Goal: Task Accomplishment & Management: Complete application form

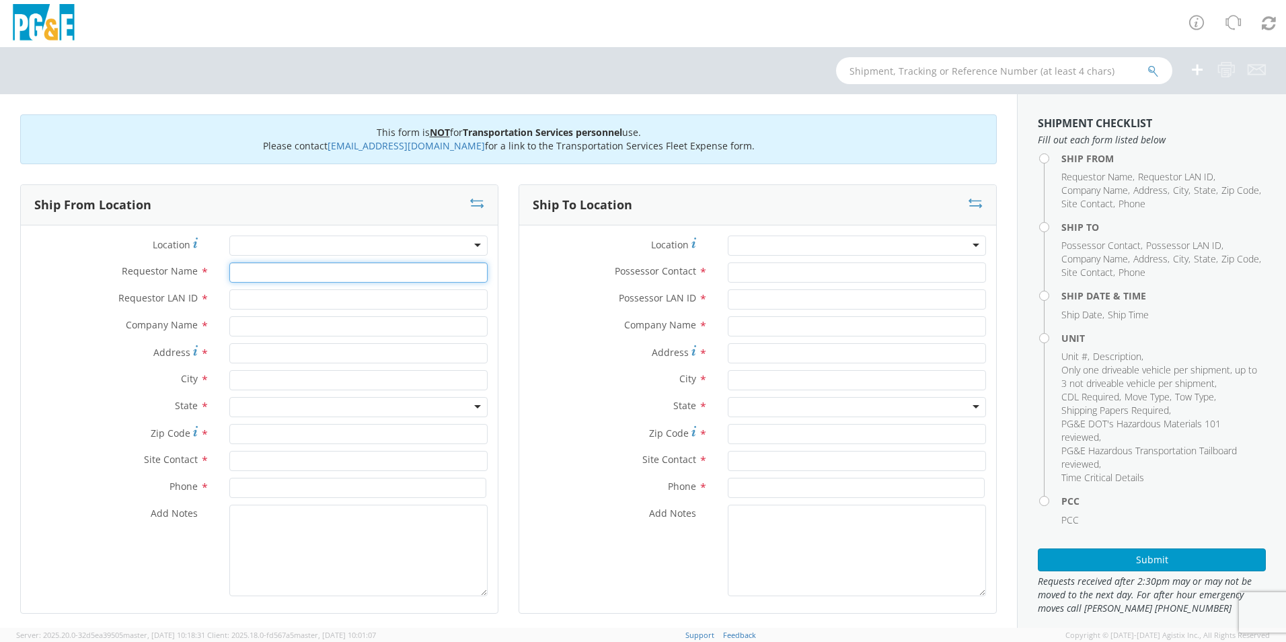
click at [317, 268] on input "Requestor Name *" at bounding box center [358, 272] width 258 height 20
type input "i"
click at [313, 304] on input "Requestor LAN ID *" at bounding box center [358, 299] width 258 height 20
click at [302, 277] on input "I1HC" at bounding box center [358, 272] width 258 height 20
type input "I"
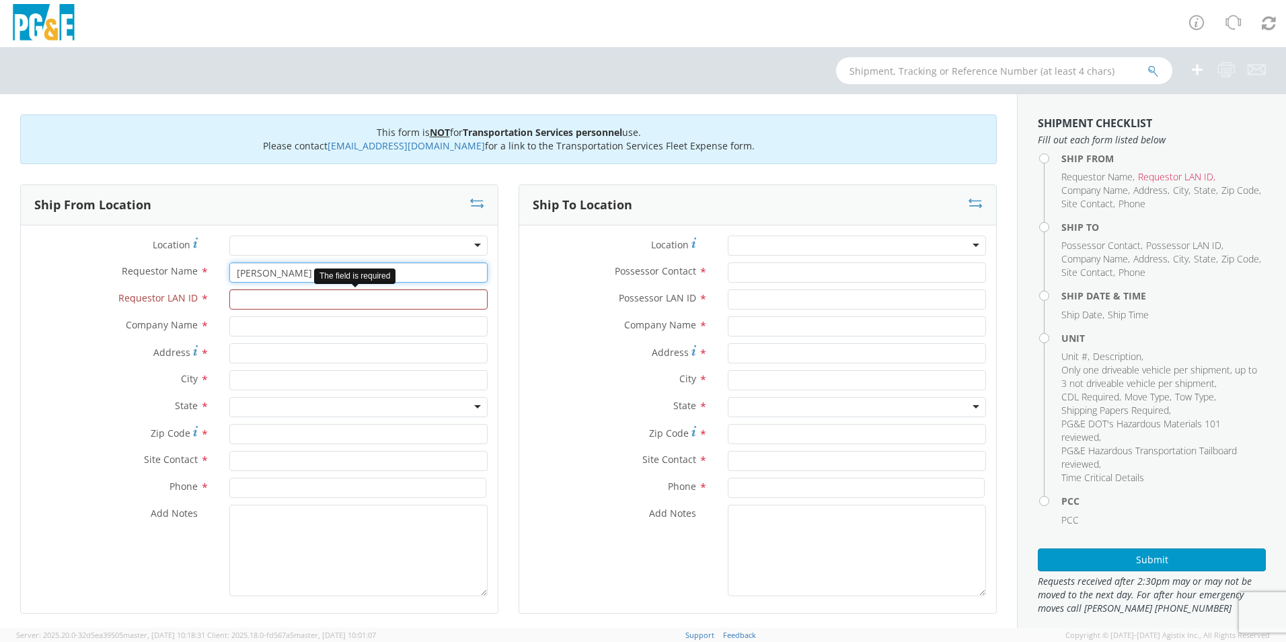
type input "[PERSON_NAME]"
click at [299, 302] on input "Requestor LAN ID *" at bounding box center [358, 299] width 258 height 20
type input "I1HC"
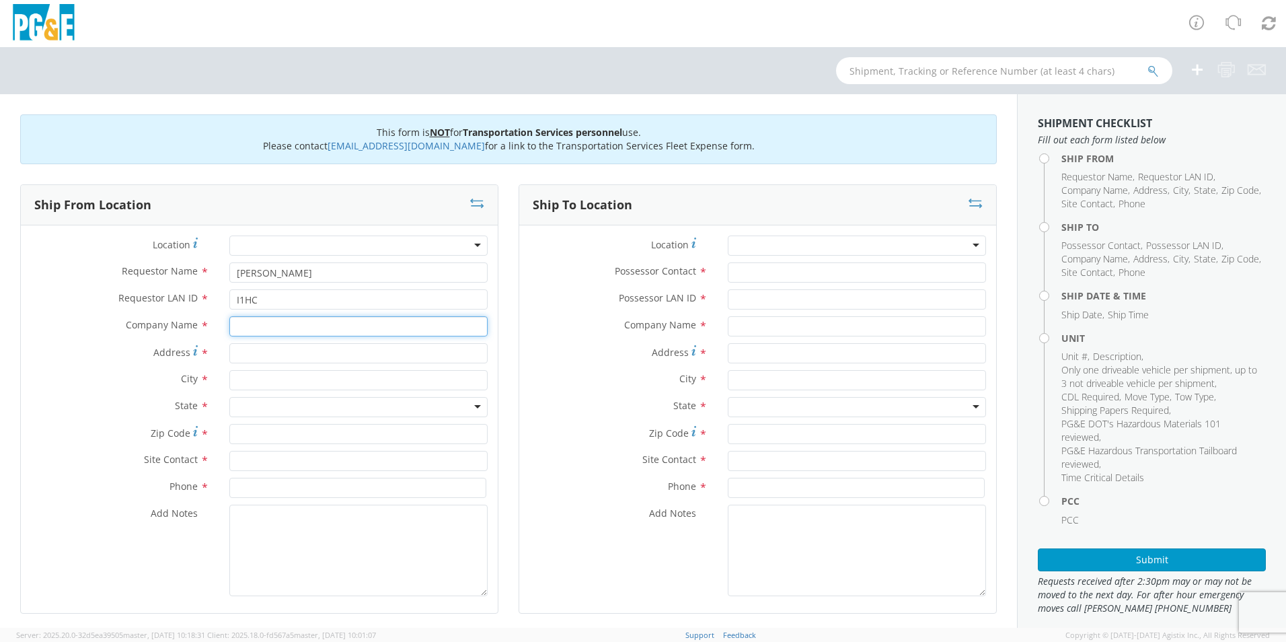
click at [283, 319] on input "text" at bounding box center [358, 326] width 258 height 20
type input "PG&E"
click at [119, 379] on label "City *" at bounding box center [120, 378] width 198 height 17
click at [240, 351] on input "Address *" at bounding box center [358, 353] width 258 height 20
type input "[STREET_ADDRESS][PERSON_NAME]"
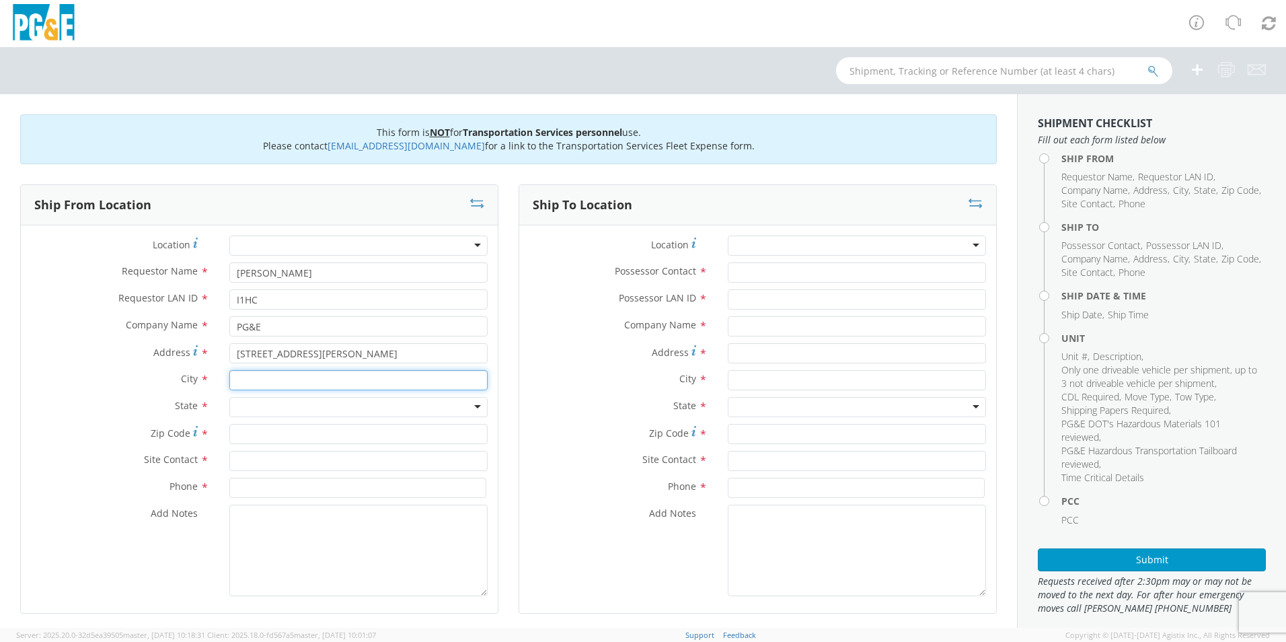
click at [299, 385] on input "text" at bounding box center [358, 380] width 258 height 20
type input "[GEOGRAPHIC_DATA]"
click at [102, 403] on label "State *" at bounding box center [120, 405] width 198 height 17
click at [256, 403] on div at bounding box center [358, 407] width 258 height 20
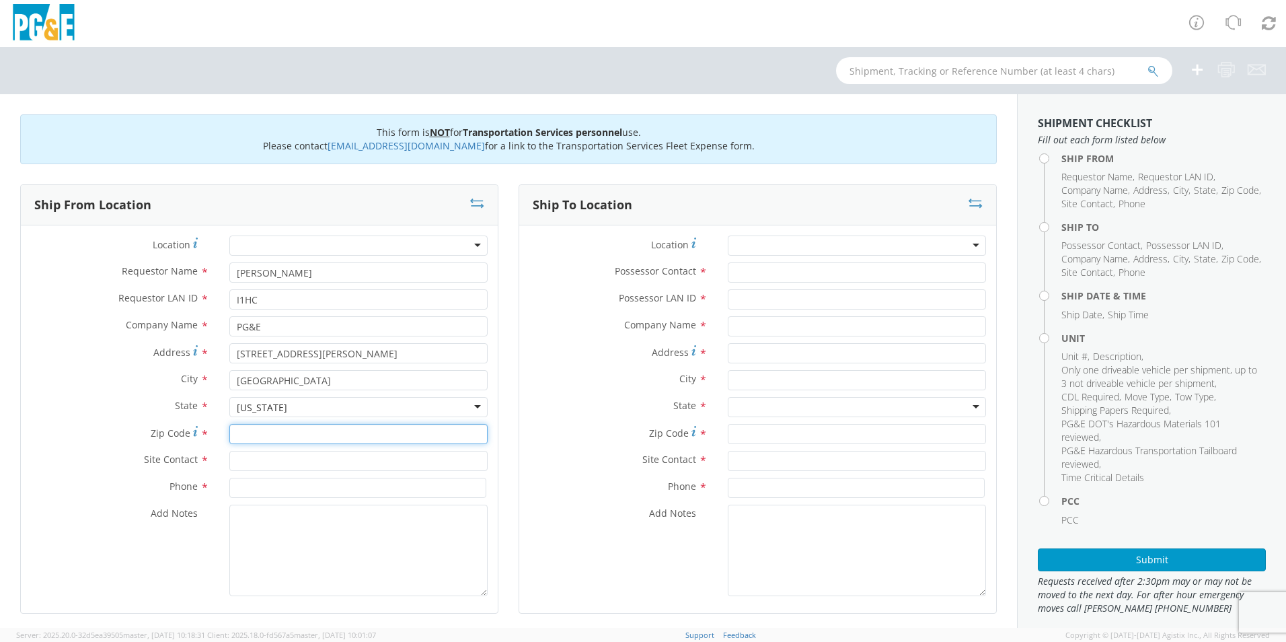
click at [303, 426] on input "Zip Code *" at bounding box center [358, 434] width 258 height 20
type input "93940"
click at [305, 457] on input "text" at bounding box center [358, 461] width 258 height 20
type input "[PERSON_NAME]"
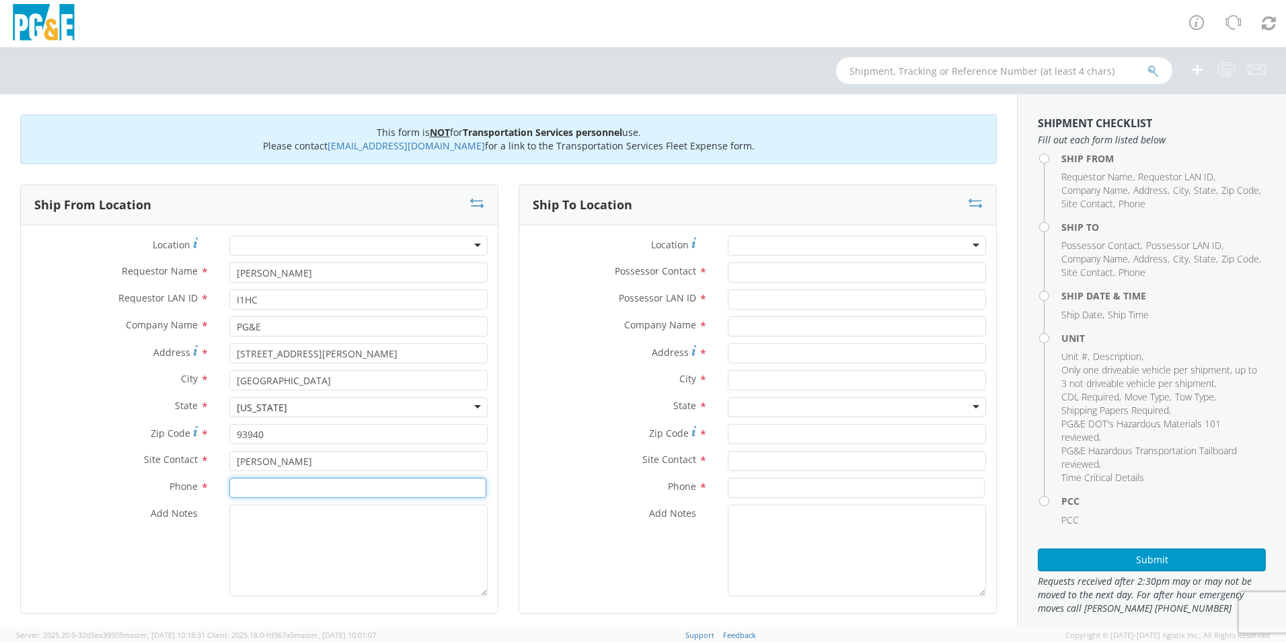
click at [323, 491] on input at bounding box center [357, 488] width 257 height 20
type input "[PHONE_NUMBER]"
click at [242, 524] on textarea "Add Notes *" at bounding box center [358, 550] width 258 height 91
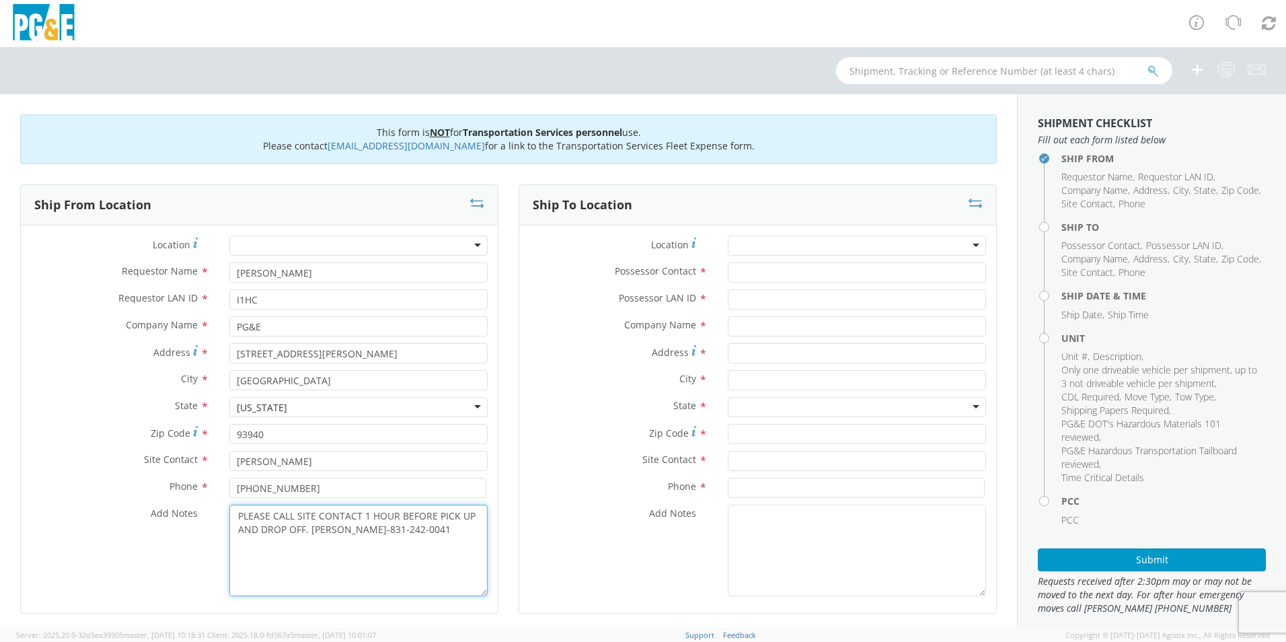
drag, startPoint x: 230, startPoint y: 515, endPoint x: 468, endPoint y: 558, distance: 241.4
click at [468, 558] on textarea "PLEASE CALL SITE CONTACT 1 HOUR BEFORE PICK UP AND DROP OFF. [PERSON_NAME]-831-…" at bounding box center [358, 550] width 258 height 91
type textarea "PLEASE CALL SITE CONTACT 1 HOUR BEFORE PICK UP AND DROP OFF. [PERSON_NAME]-831-…"
click at [774, 272] on input "Possessor Contact *" at bounding box center [857, 272] width 258 height 20
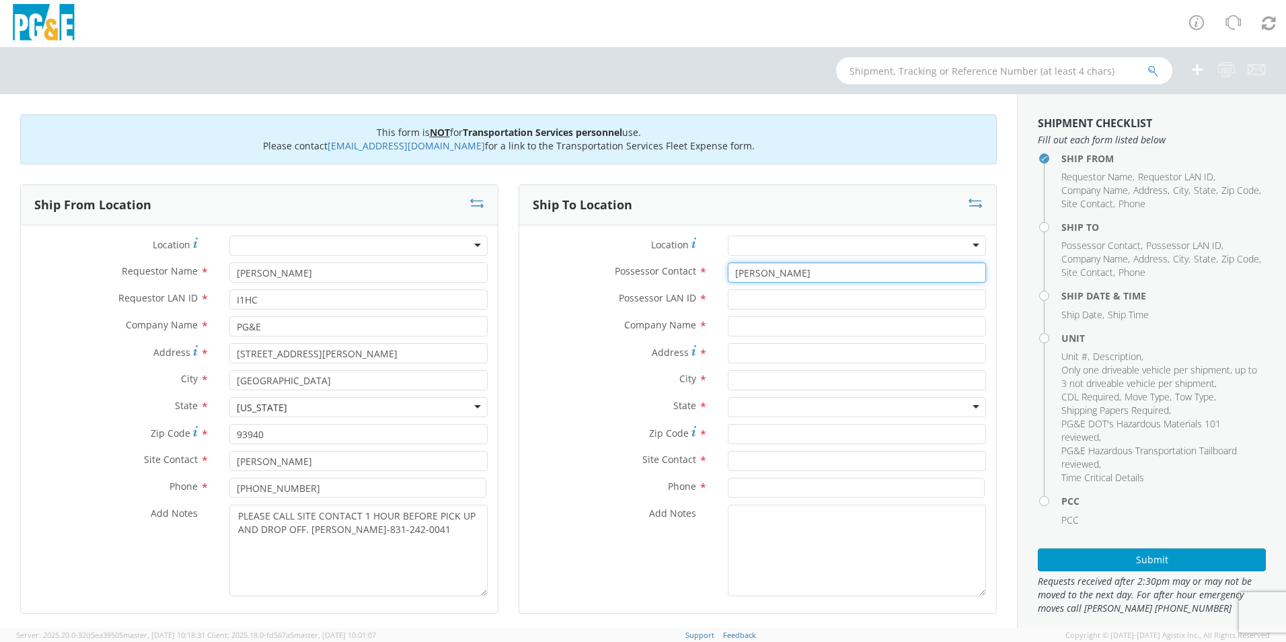
type input "[PERSON_NAME]"
click at [795, 303] on input "Possessor LAN ID *" at bounding box center [857, 299] width 258 height 20
type input "D2JC"
click at [754, 328] on input "text" at bounding box center [857, 326] width 258 height 20
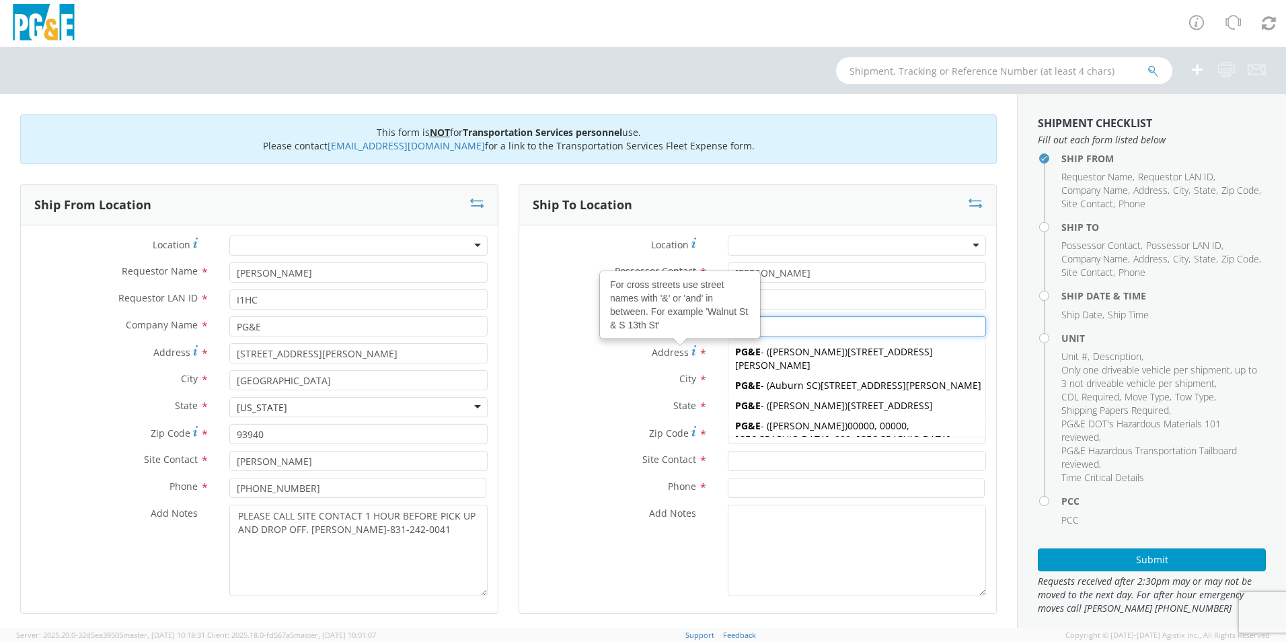
type input "PG&E"
click at [616, 372] on label "City *" at bounding box center [618, 378] width 198 height 17
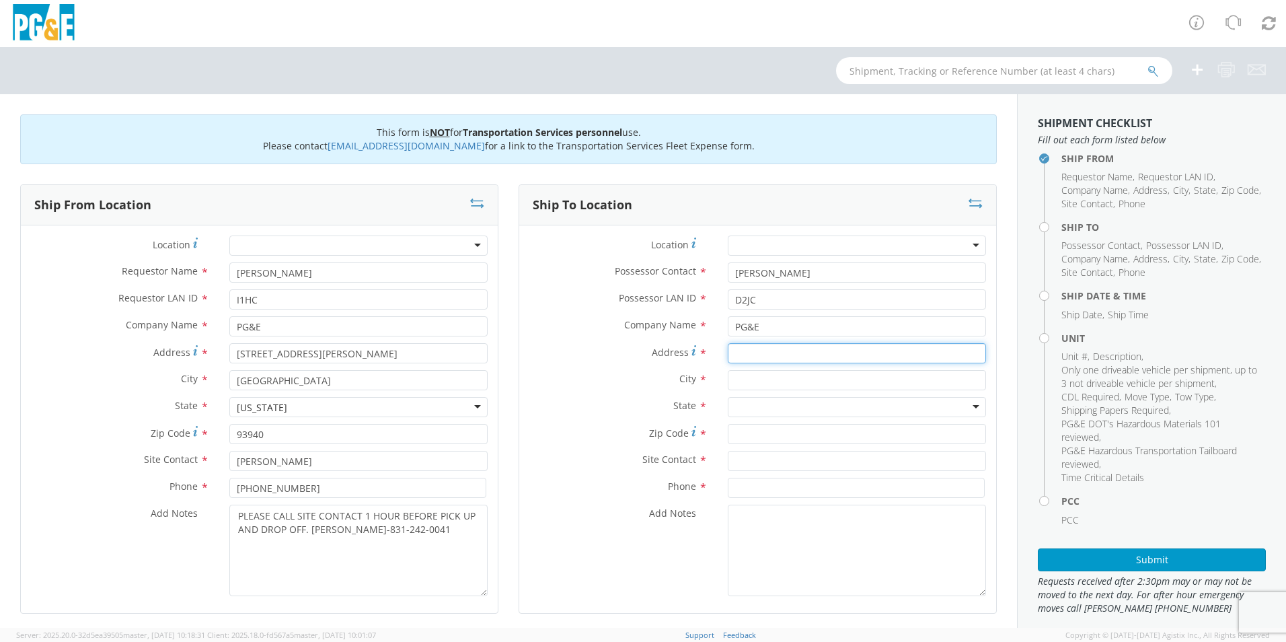
click at [761, 349] on input "Address *" at bounding box center [857, 353] width 258 height 20
type input "[STREET_ADDRESS][PERSON_NAME]"
click at [771, 375] on input "text" at bounding box center [857, 380] width 258 height 20
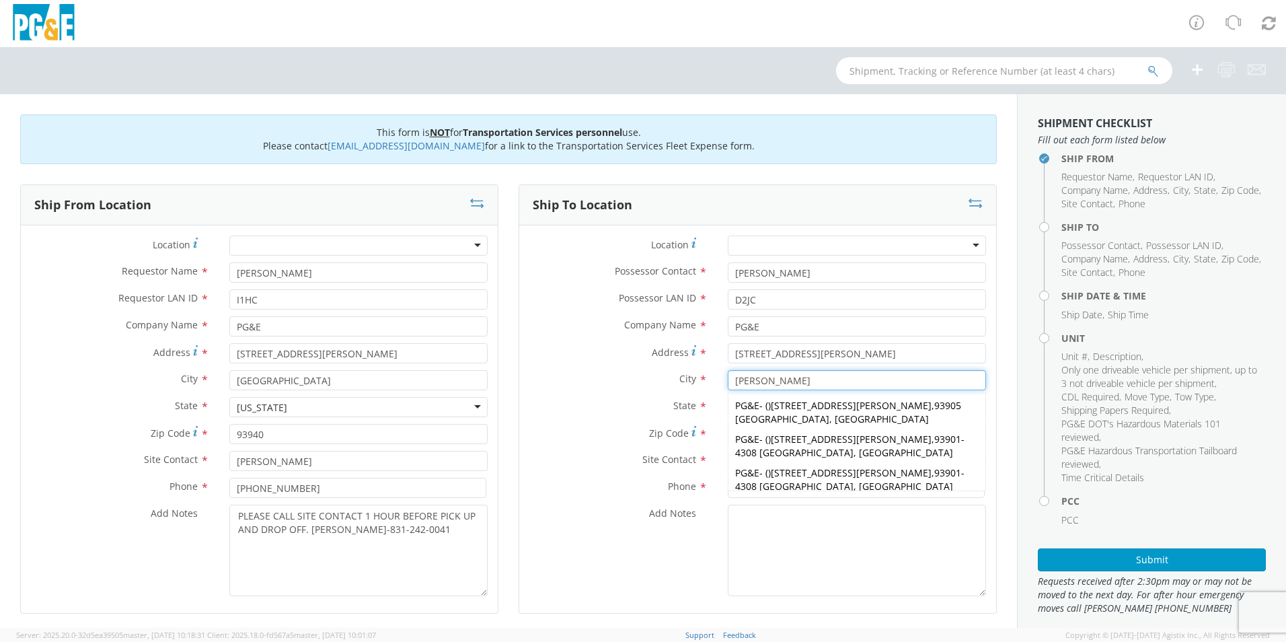
type input "[PERSON_NAME]"
click at [612, 392] on div "City * [PERSON_NAME] [PERSON_NAME] PG&E - ( ) [STREET_ADDRESS][PERSON_NAME] PG&…" at bounding box center [757, 383] width 477 height 27
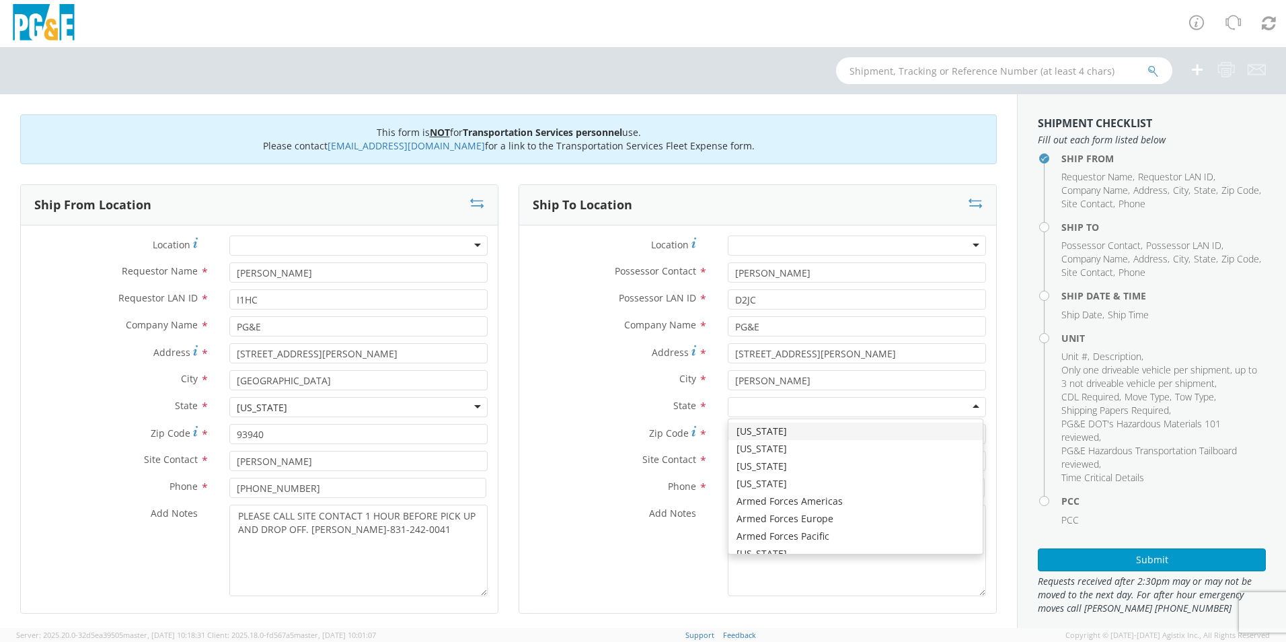
click at [741, 406] on div at bounding box center [857, 407] width 258 height 20
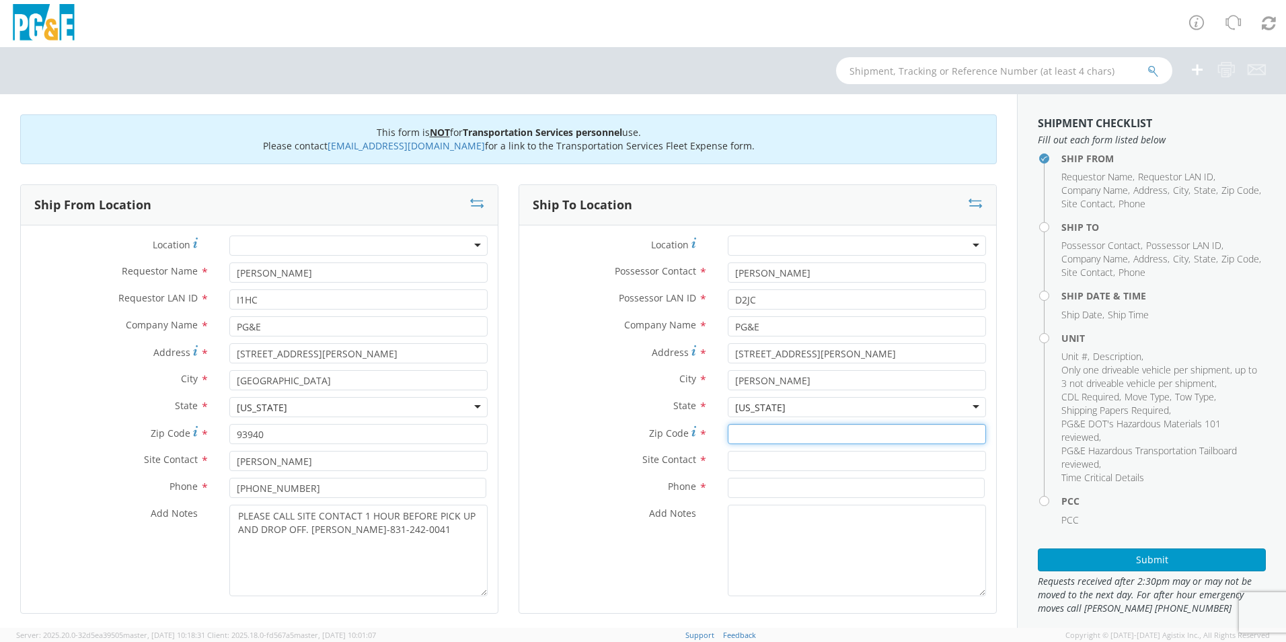
click at [771, 439] on input "Zip Code *" at bounding box center [857, 434] width 258 height 20
click at [757, 433] on input "Zip Code *" at bounding box center [857, 434] width 258 height 20
type input "93907"
click at [754, 464] on input "text" at bounding box center [857, 461] width 258 height 20
type input "[PERSON_NAME]"
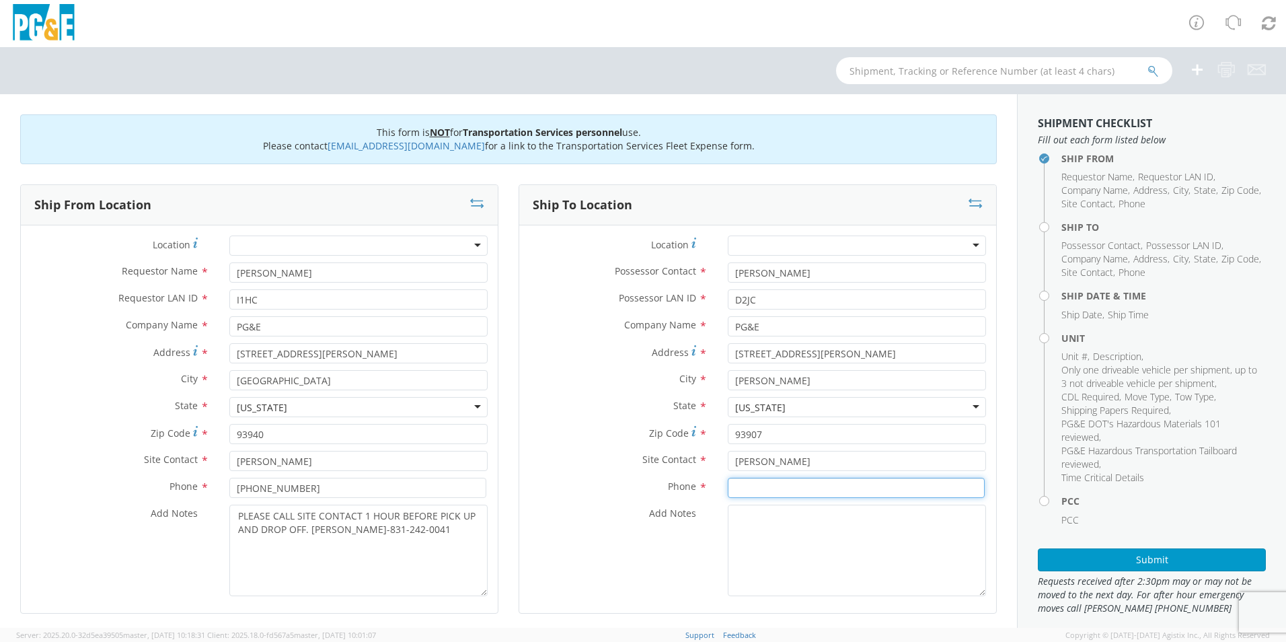
click at [742, 487] on input at bounding box center [856, 488] width 257 height 20
type input "[PHONE_NUMBER]"
click at [818, 529] on textarea "Add Notes *" at bounding box center [857, 550] width 258 height 91
paste textarea "PLEASE CALL SITE CONTACT 1 HOUR BEFORE PICK UP AND DROP OFF. [PERSON_NAME]-831-…"
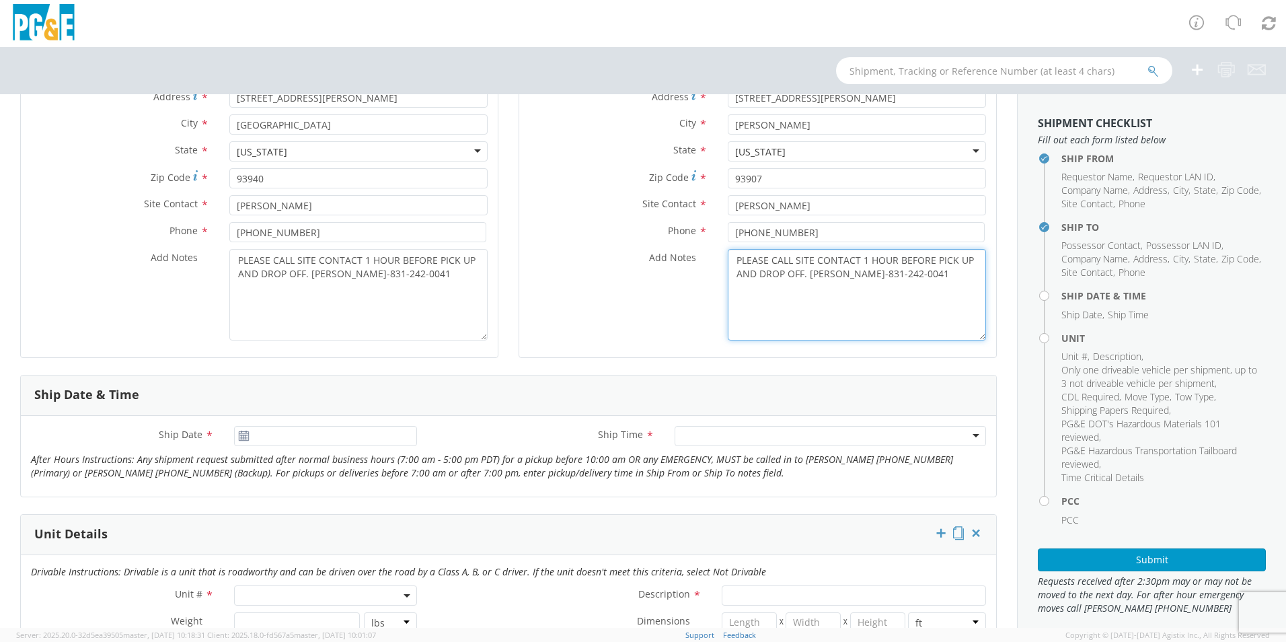
scroll to position [269, 0]
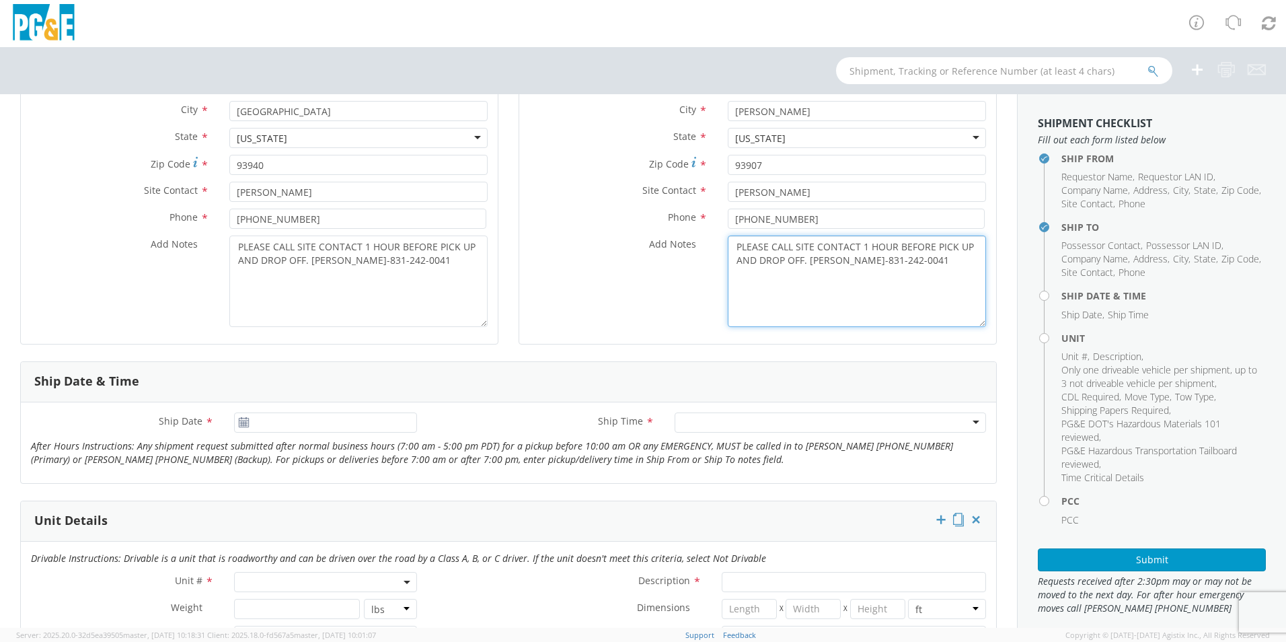
type textarea "PLEASE CALL SITE CONTACT 1 HOUR BEFORE PICK UP AND DROP OFF. [PERSON_NAME]-831-…"
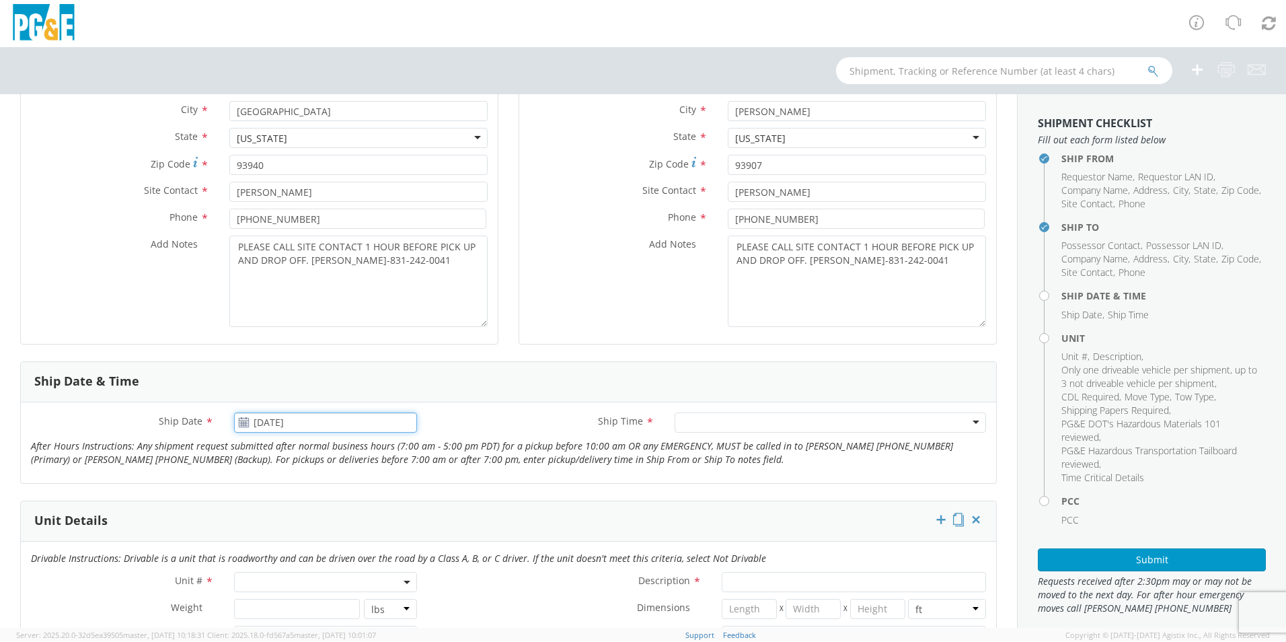
click at [268, 418] on input "[DATE]" at bounding box center [325, 422] width 183 height 20
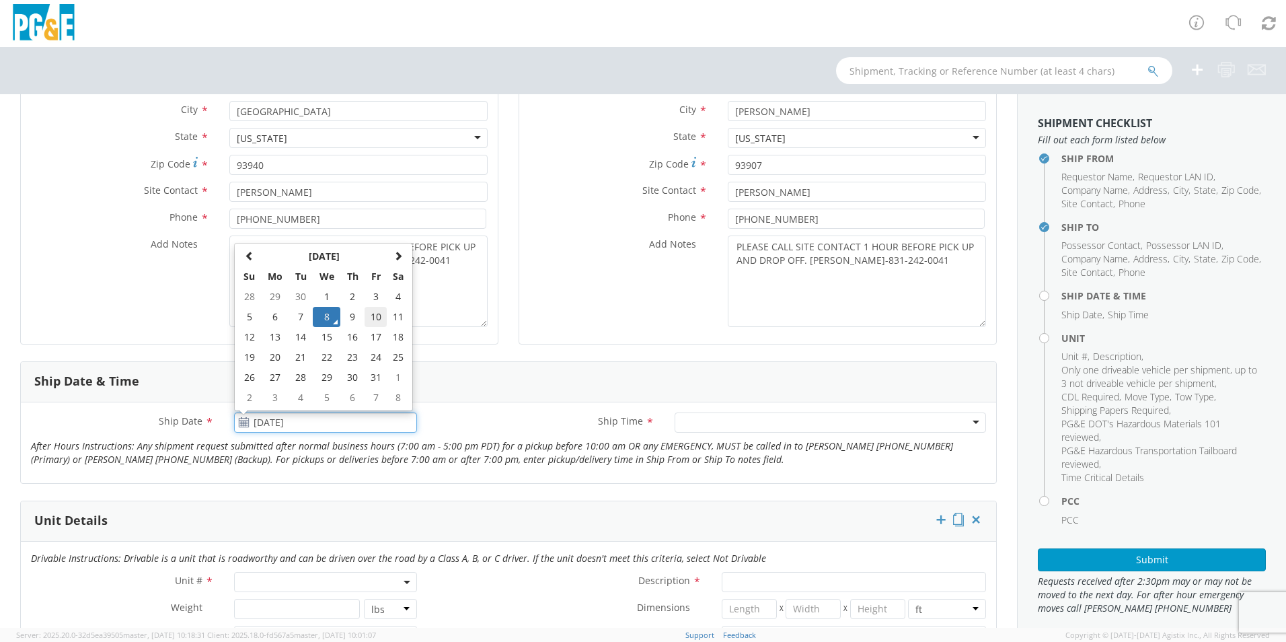
click at [375, 316] on td "10" at bounding box center [376, 317] width 23 height 20
type input "[DATE]"
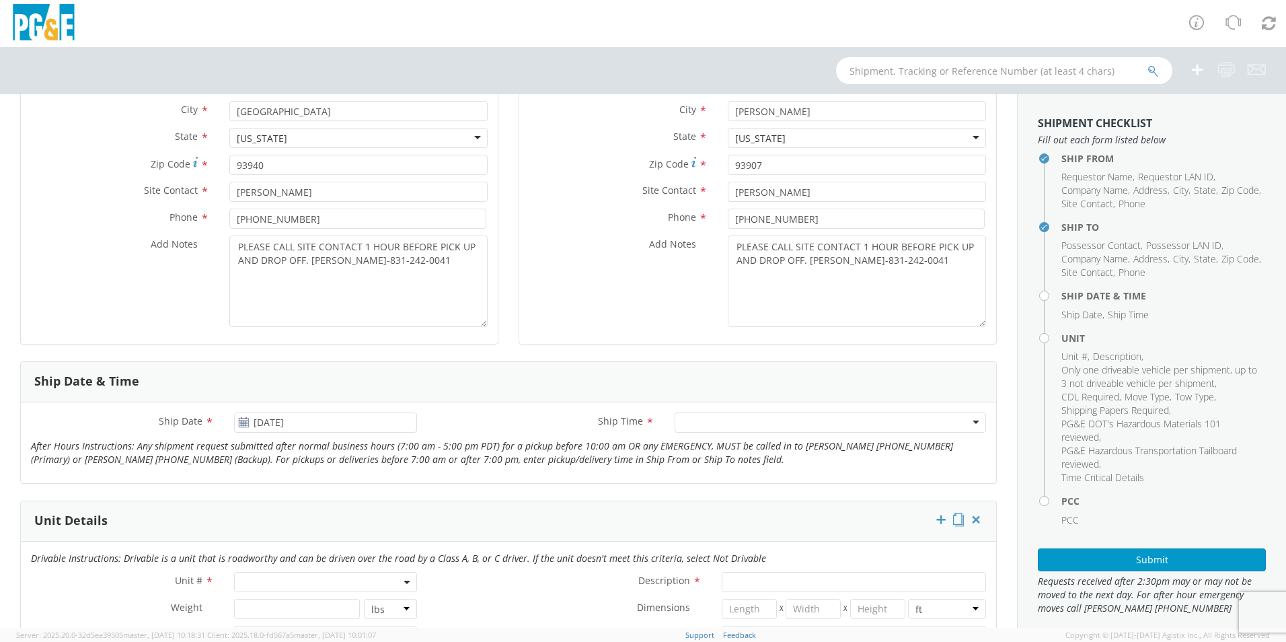
click at [702, 416] on div at bounding box center [830, 422] width 311 height 20
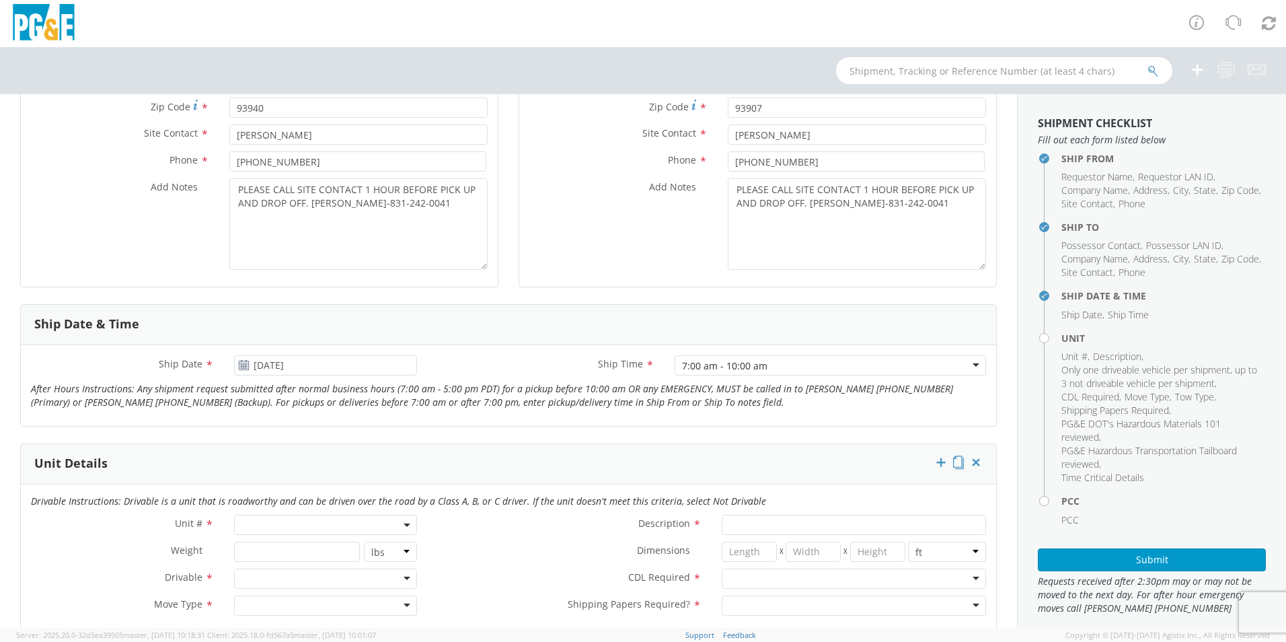
scroll to position [404, 0]
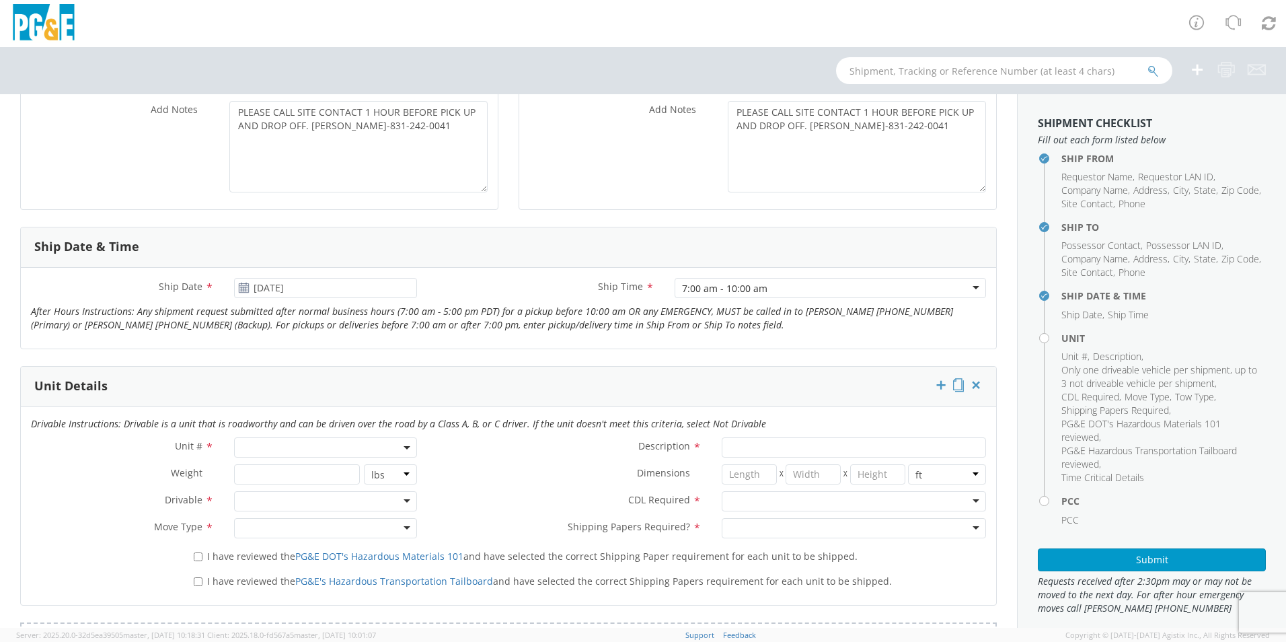
click at [305, 449] on span at bounding box center [325, 447] width 183 height 20
click at [305, 468] on input "search" at bounding box center [324, 470] width 174 height 20
type input "B35500"
type input "EQ; MAN LIFT - SCISSOR"
type input "0"
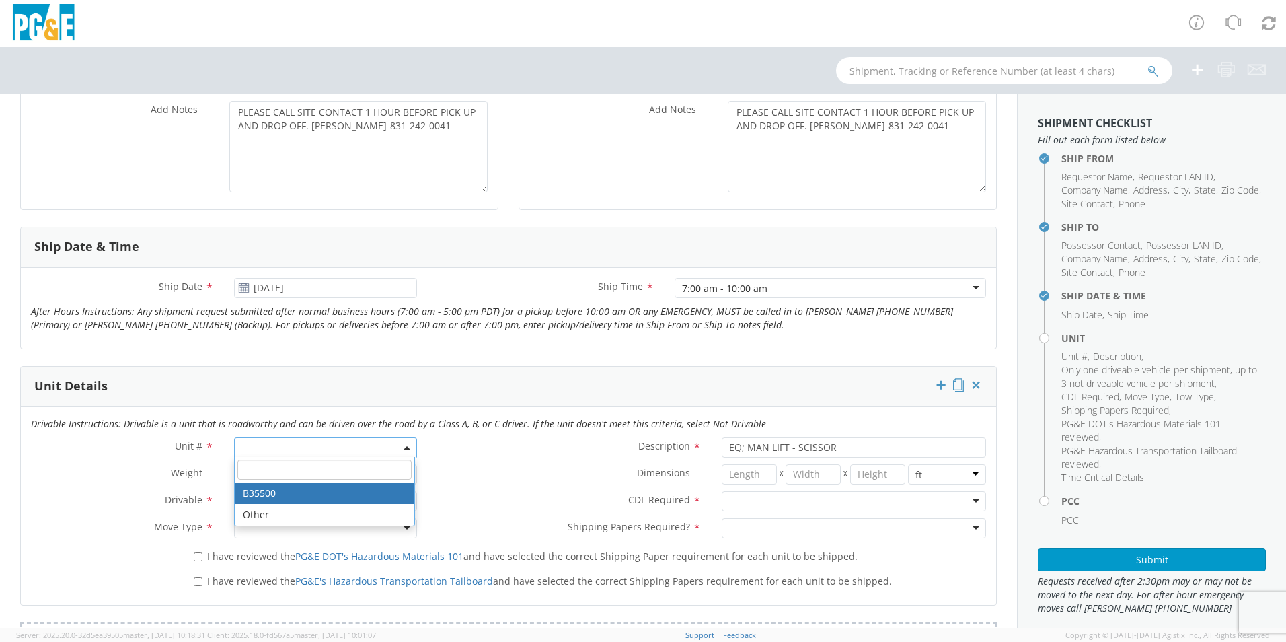
select select "B35500"
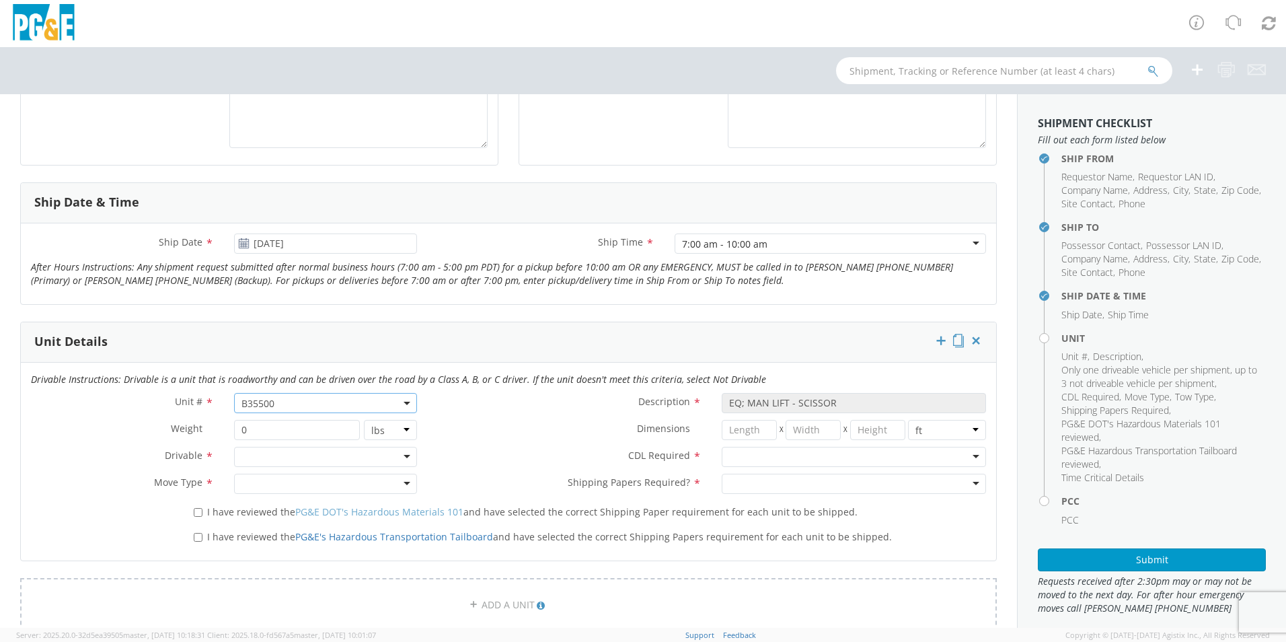
scroll to position [471, 0]
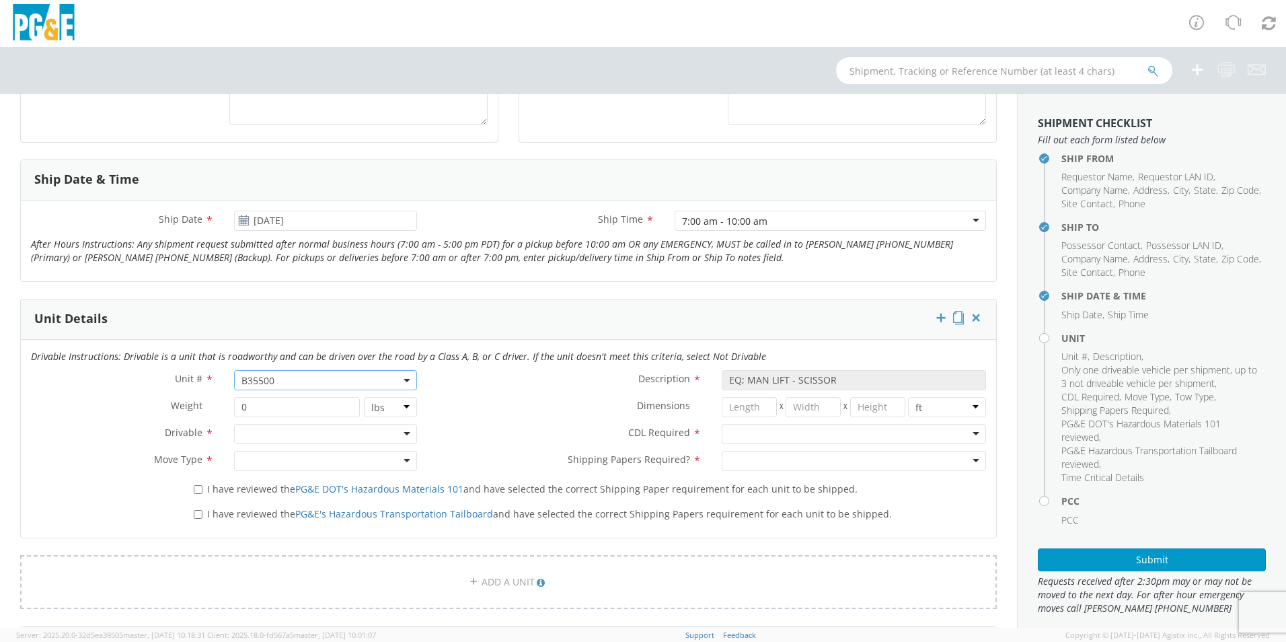
click at [402, 431] on div at bounding box center [325, 434] width 183 height 20
click at [405, 464] on div at bounding box center [325, 461] width 183 height 20
click at [968, 433] on div at bounding box center [854, 434] width 264 height 20
click at [965, 461] on div at bounding box center [854, 461] width 264 height 20
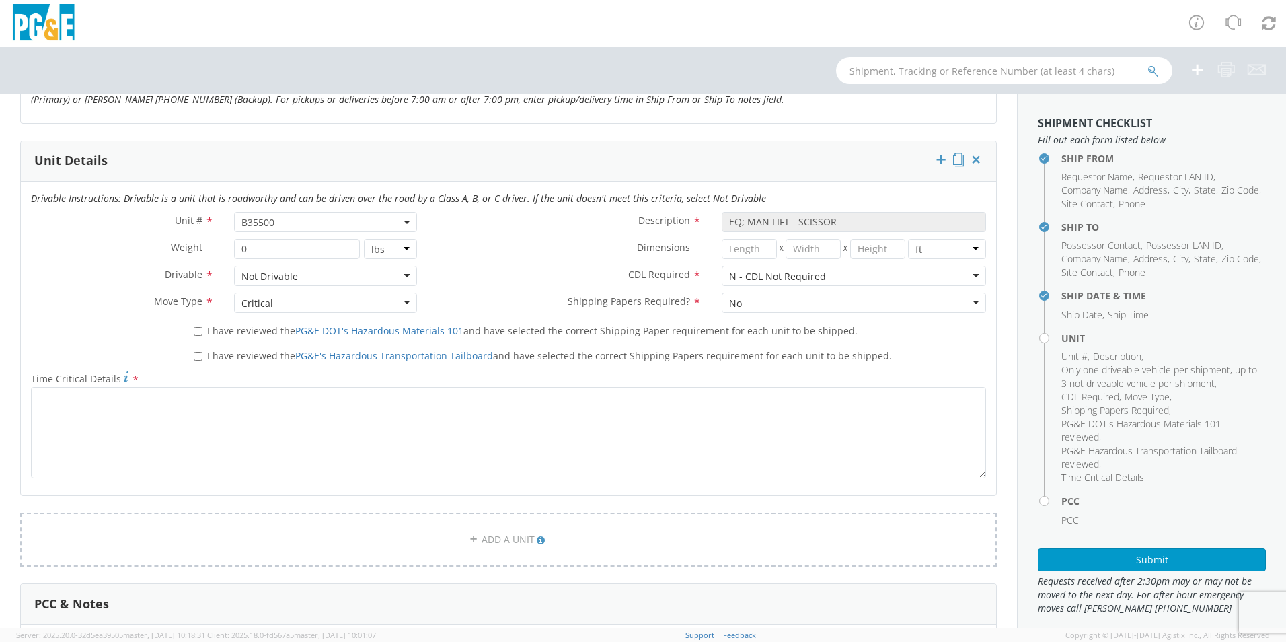
scroll to position [673, 0]
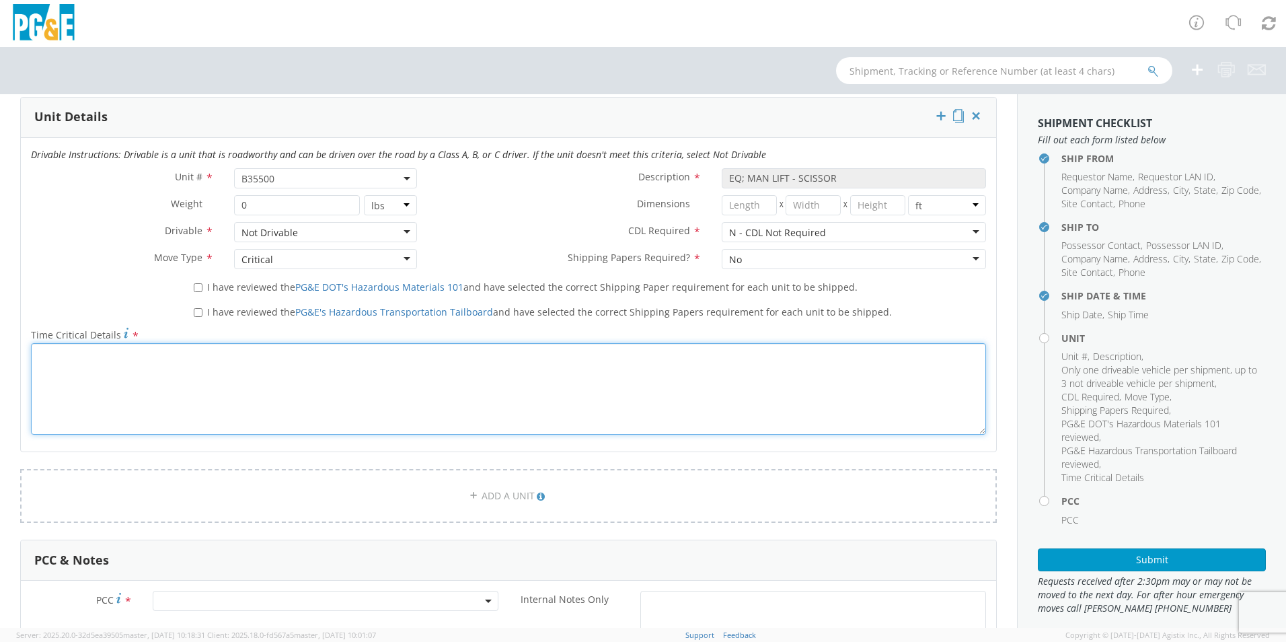
click at [116, 369] on textarea "Time Critical Details *" at bounding box center [508, 388] width 955 height 91
paste textarea "PLEASE CALL SITE CONTACT 1 HOUR BEFORE PICK UP AND DROP OFF. [PERSON_NAME]-831-…"
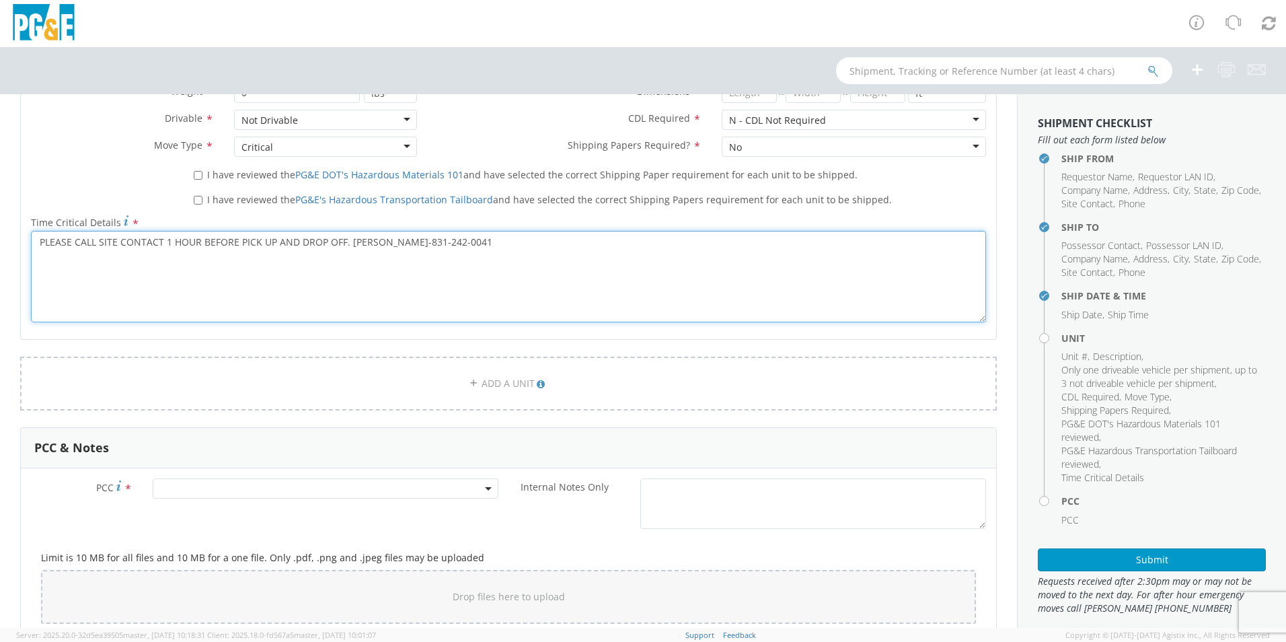
scroll to position [807, 0]
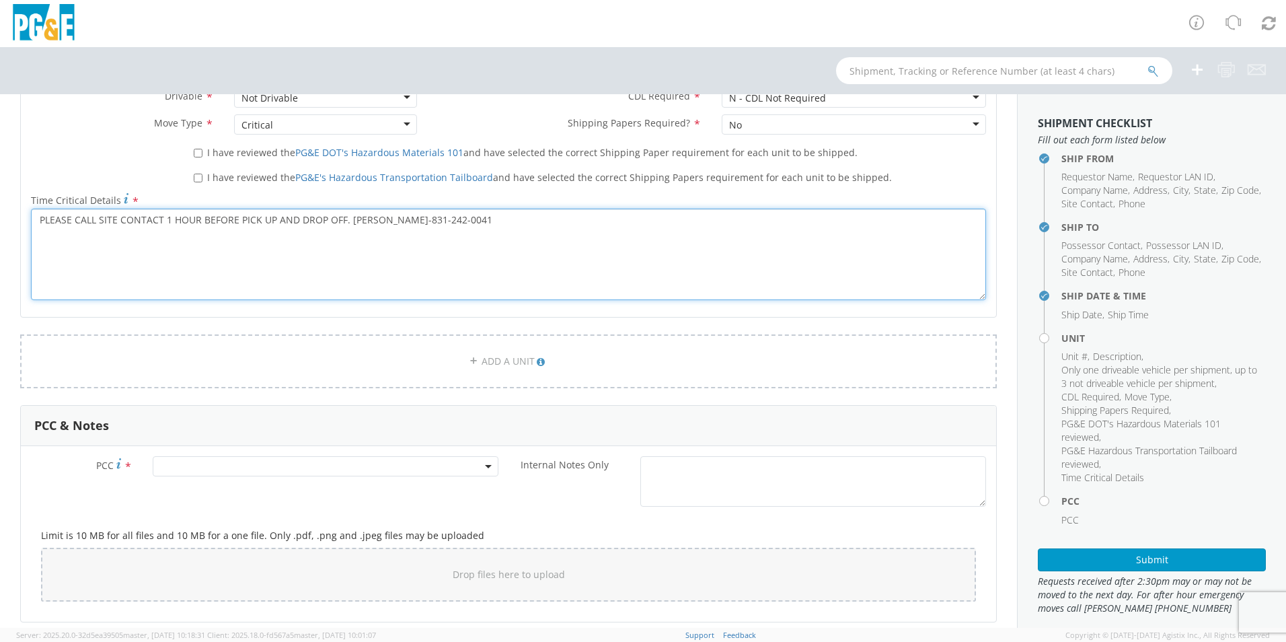
type textarea "PLEASE CALL SITE CONTACT 1 HOUR BEFORE PICK UP AND DROP OFF. [PERSON_NAME]-831-…"
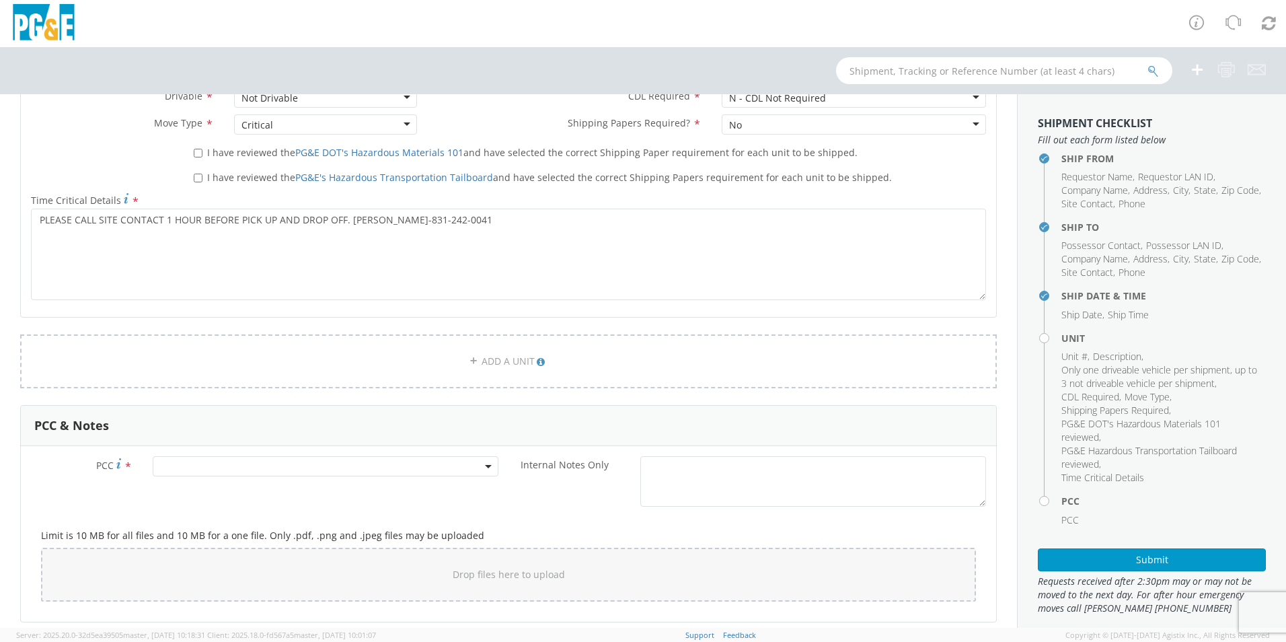
click at [486, 464] on span at bounding box center [326, 466] width 346 height 20
click at [304, 484] on input "number" at bounding box center [323, 488] width 335 height 20
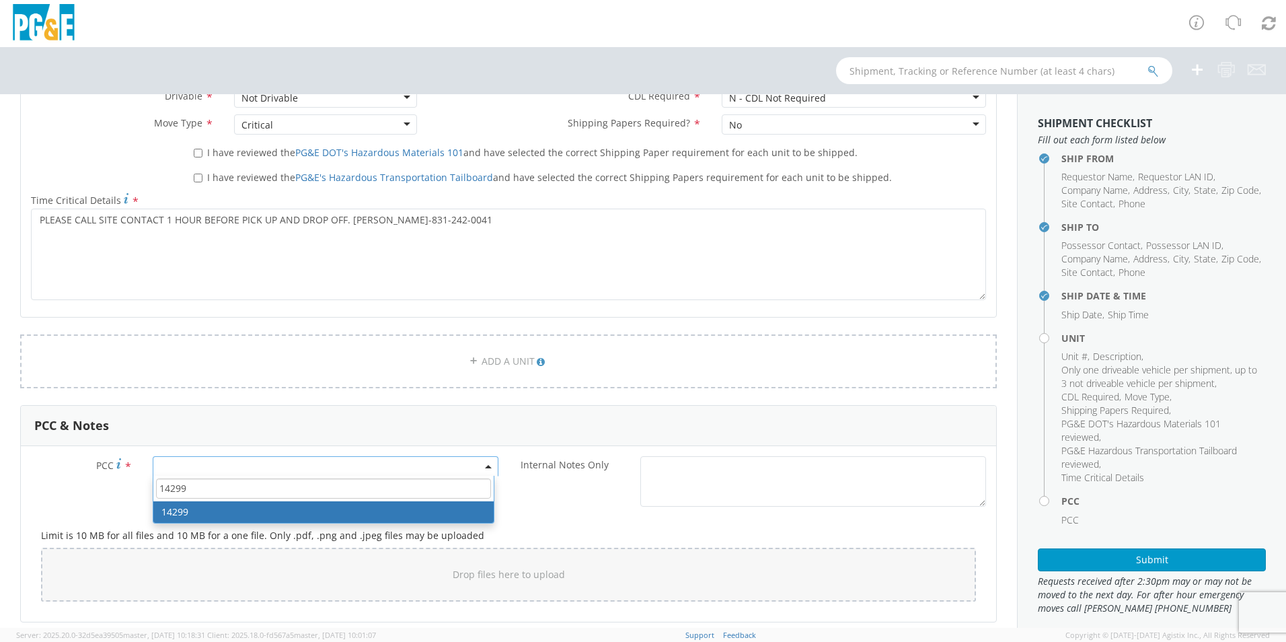
type input "14299"
select select "14299"
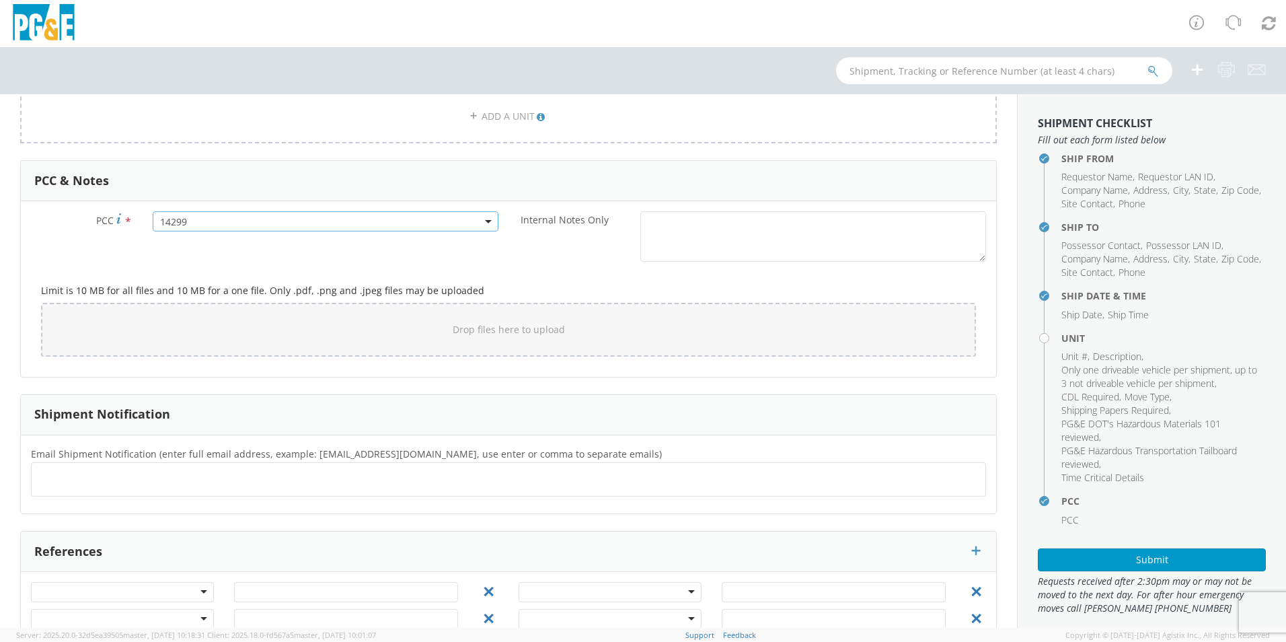
scroll to position [1076, 0]
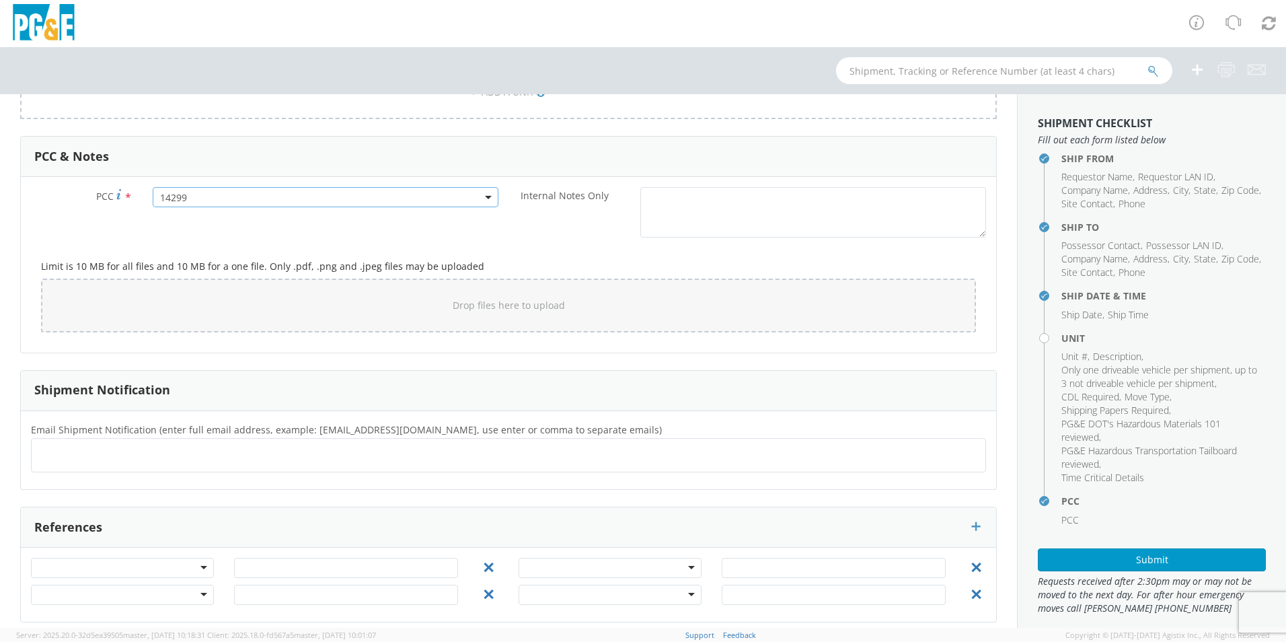
click at [390, 459] on ul at bounding box center [508, 455] width 943 height 22
type input "[EMAIL_ADDRESS][DOMAIN_NAME]"
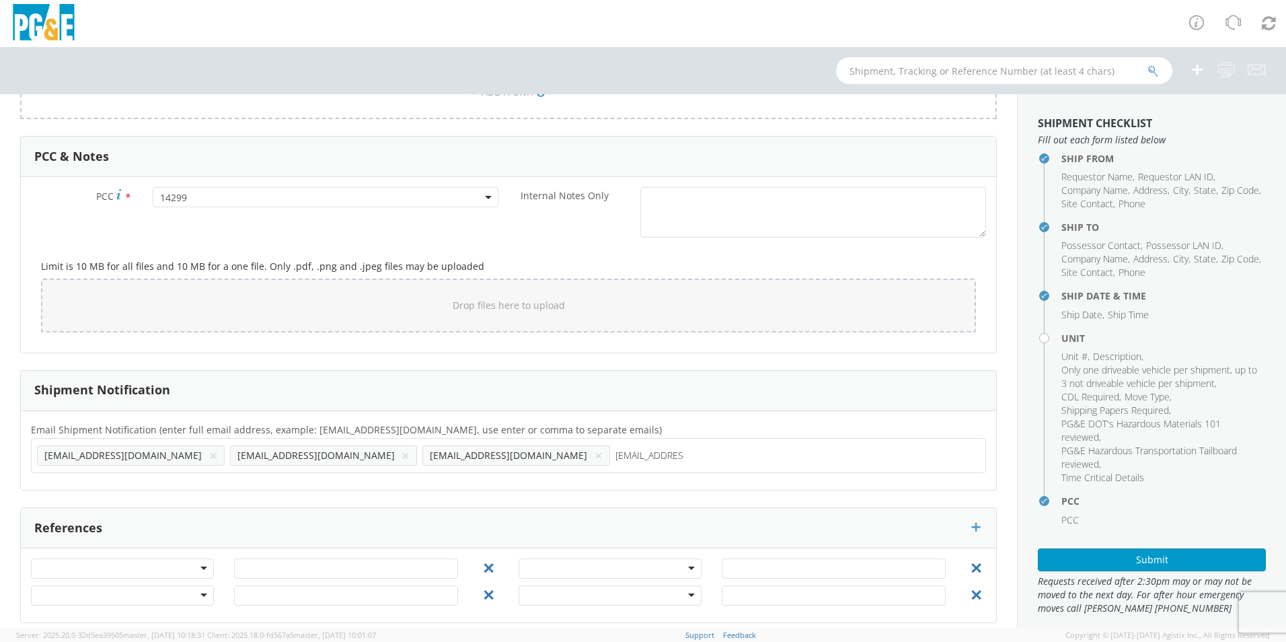
type input "[EMAIL_ADDRESS][DOMAIN_NAME]"
click at [205, 569] on div at bounding box center [122, 568] width 183 height 20
click at [267, 569] on input "text" at bounding box center [346, 568] width 224 height 20
type input "74052663"
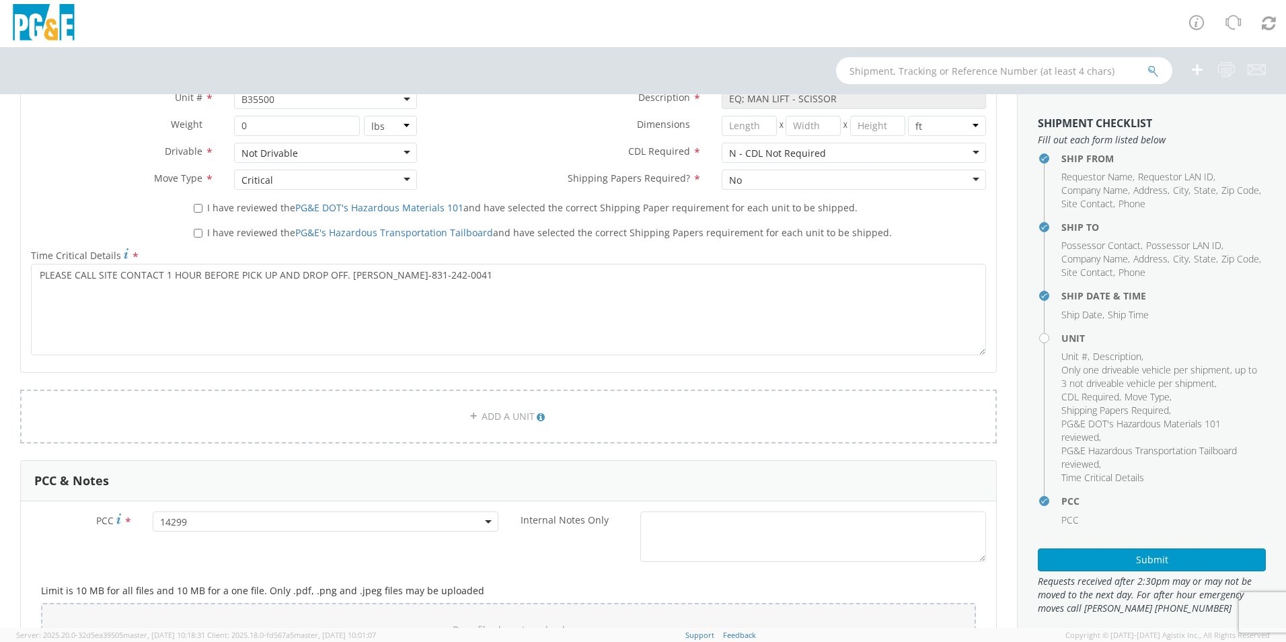
scroll to position [685, 0]
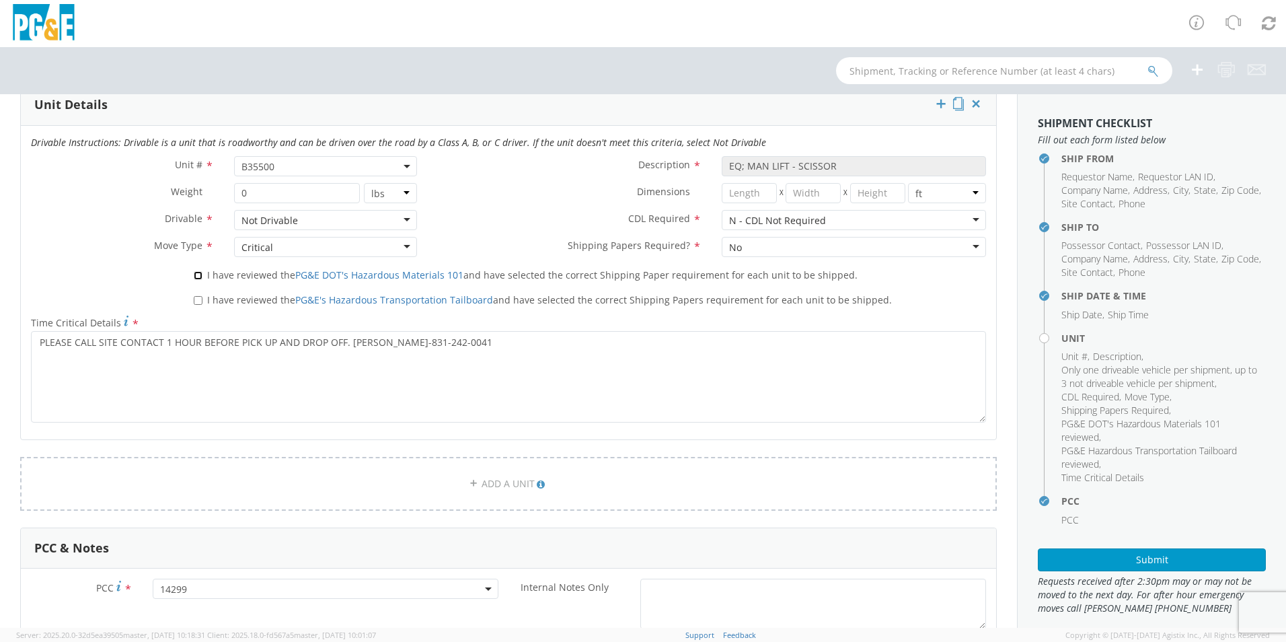
click at [197, 274] on input "I have reviewed the PG&E DOT's Hazardous Materials 101 and have selected the co…" at bounding box center [198, 275] width 9 height 9
checkbox input "true"
click at [201, 302] on label "I have reviewed the PG&E's Hazardous Transportation Tailboard and have selected…" at bounding box center [544, 298] width 701 height 15
click at [201, 302] on input "I have reviewed the PG&E's Hazardous Transportation Tailboard and have selected…" at bounding box center [198, 300] width 9 height 9
checkbox input "true"
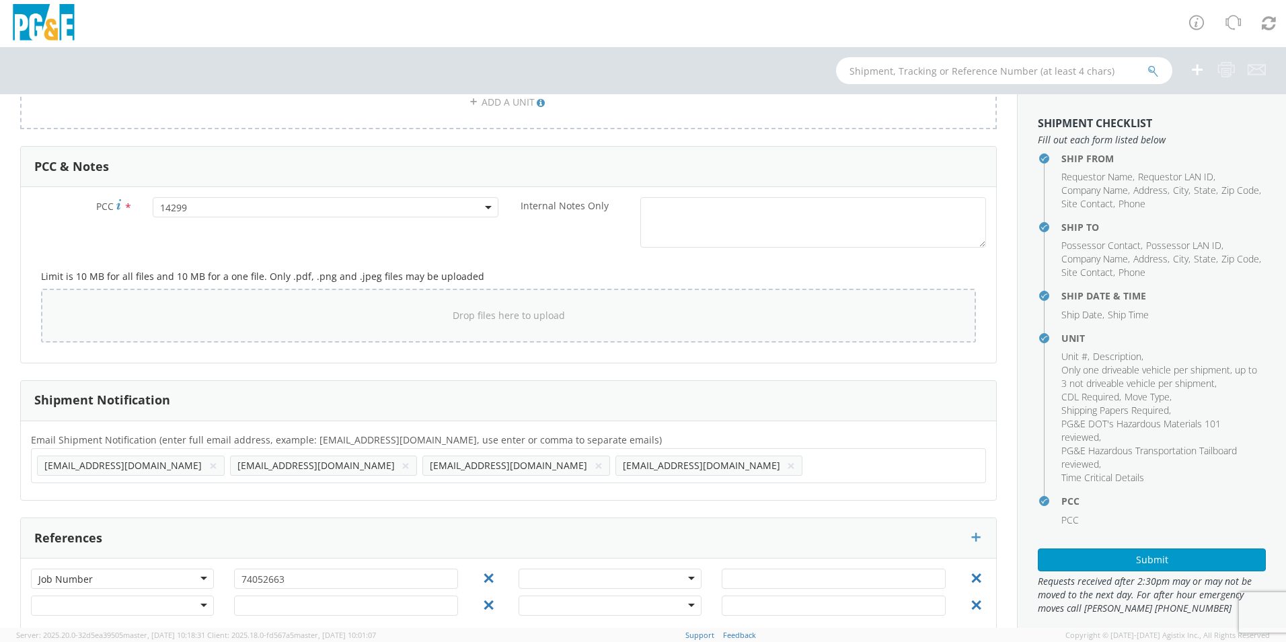
scroll to position [1089, 0]
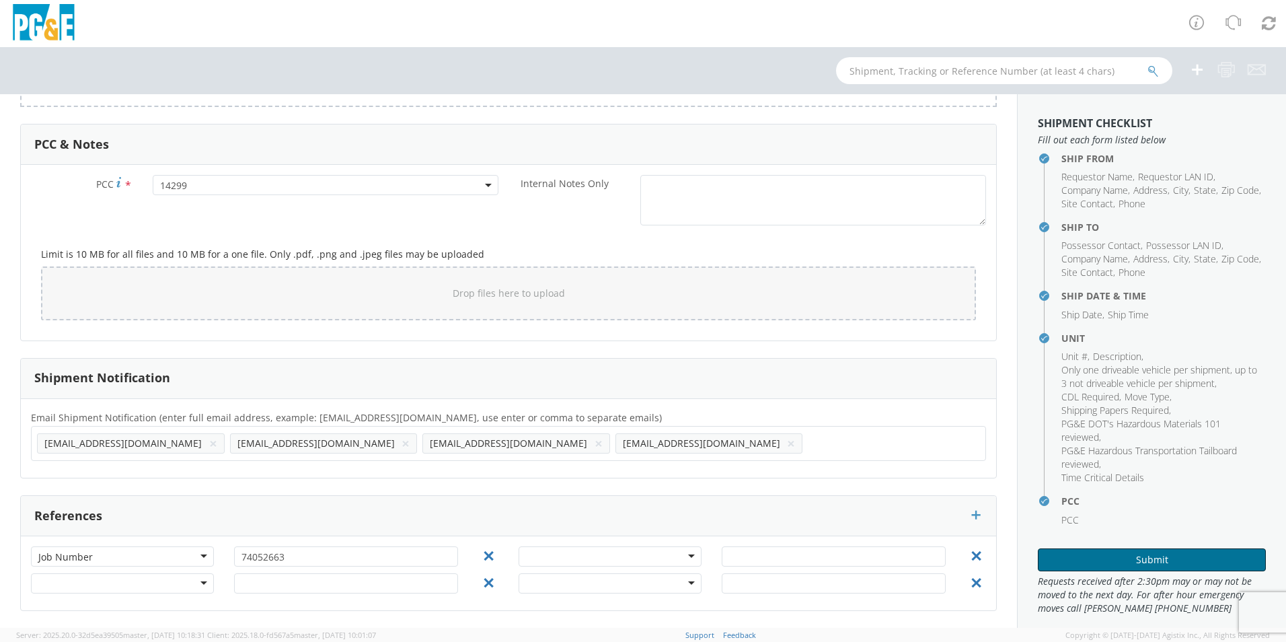
click at [1026, 557] on button "Submit" at bounding box center [1152, 559] width 228 height 23
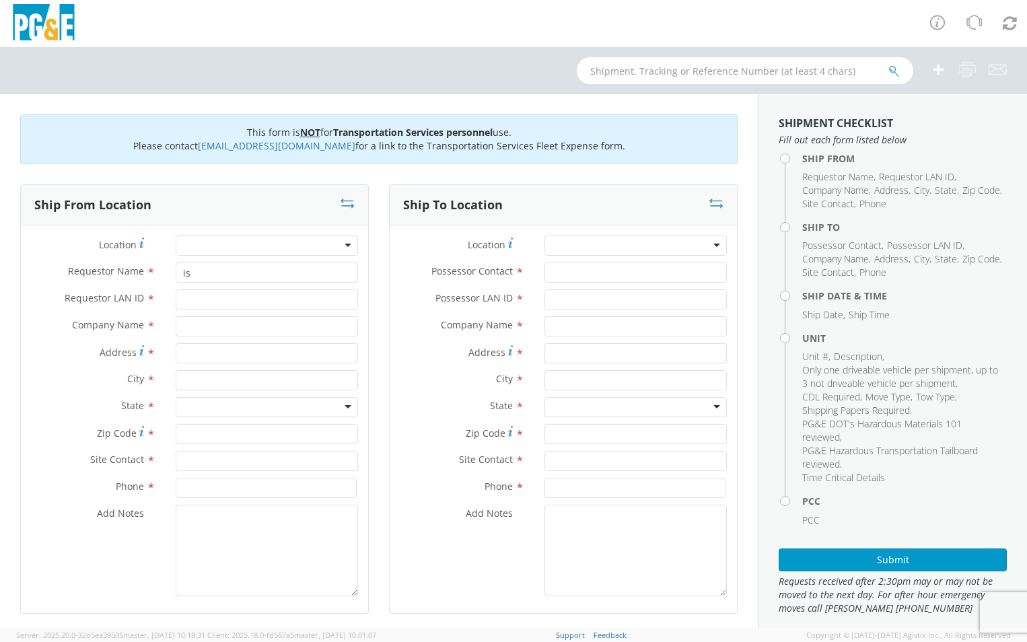
type input "i"
type input "[PERSON_NAME]"
click at [266, 302] on input "Requestor LAN ID *" at bounding box center [267, 299] width 182 height 20
type input "I1HC"
click at [259, 324] on input "text" at bounding box center [267, 326] width 182 height 20
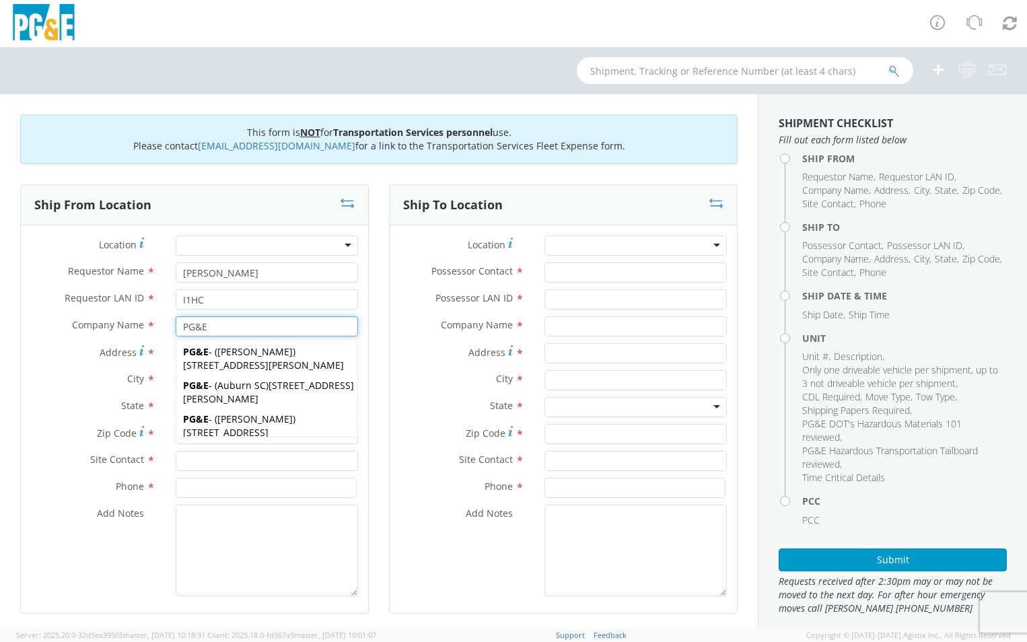
type input "PG&E"
click at [57, 359] on label "Address *" at bounding box center [93, 352] width 145 height 18
click at [176, 359] on input "Address *" at bounding box center [267, 353] width 182 height 20
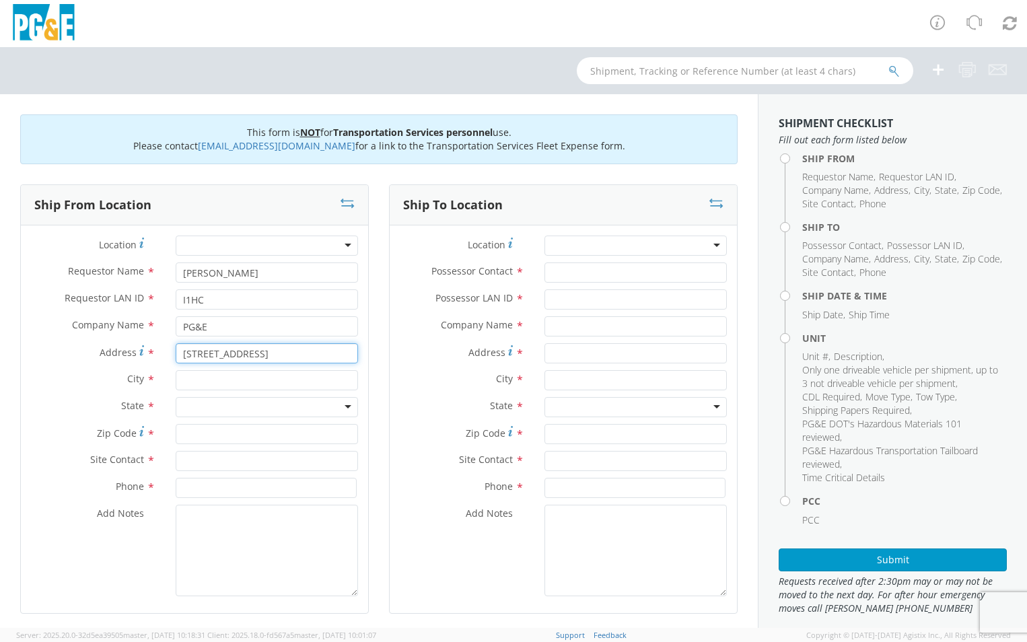
type input "114 BRIDGE ST"
click at [257, 382] on input "text" at bounding box center [267, 380] width 182 height 20
type input "[PERSON_NAME]"
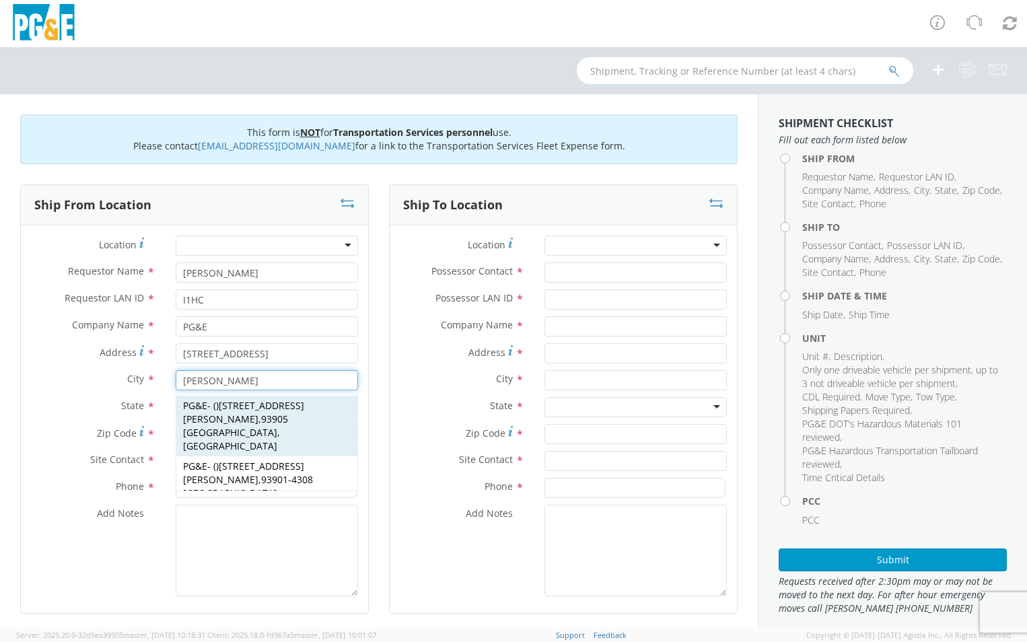
click at [276, 405] on span "114 Bridge St Salinas" at bounding box center [243, 412] width 121 height 26
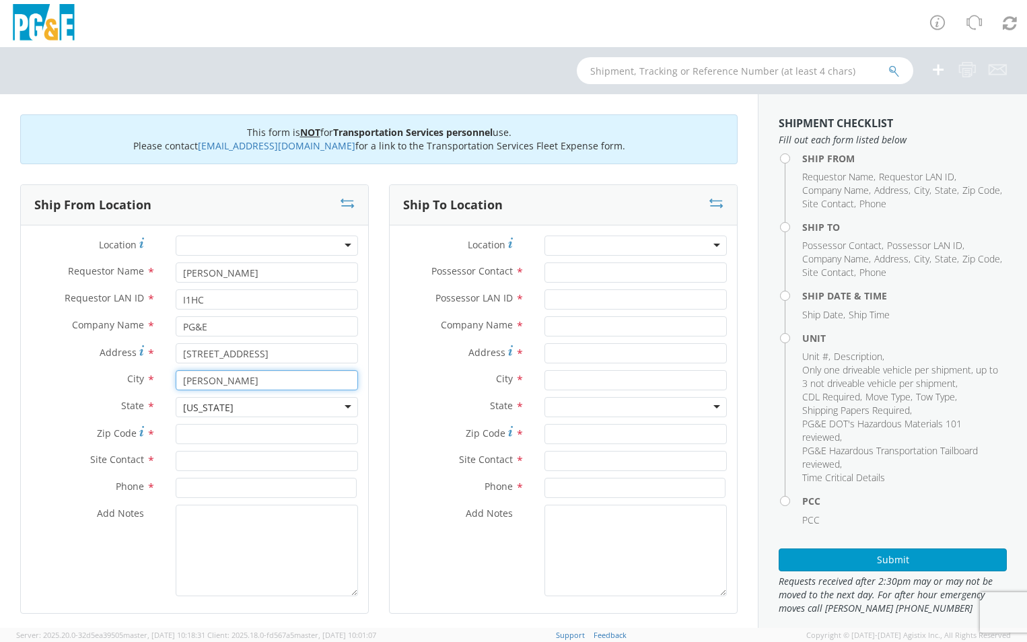
type input "[STREET_ADDRESS]"
type input "[PERSON_NAME]"
type input "93905"
type input "[PERSON_NAME]"
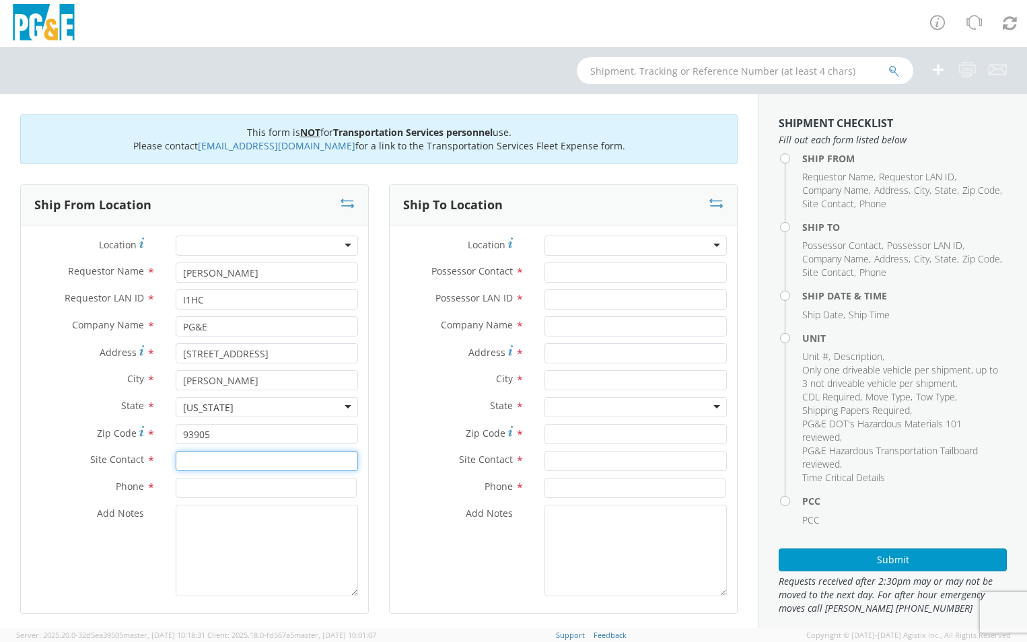
click at [297, 460] on input "text" at bounding box center [267, 461] width 182 height 20
type input "[PERSON_NAME]"
click at [248, 488] on input at bounding box center [266, 488] width 181 height 20
type input "[PHONE_NUMBER]"
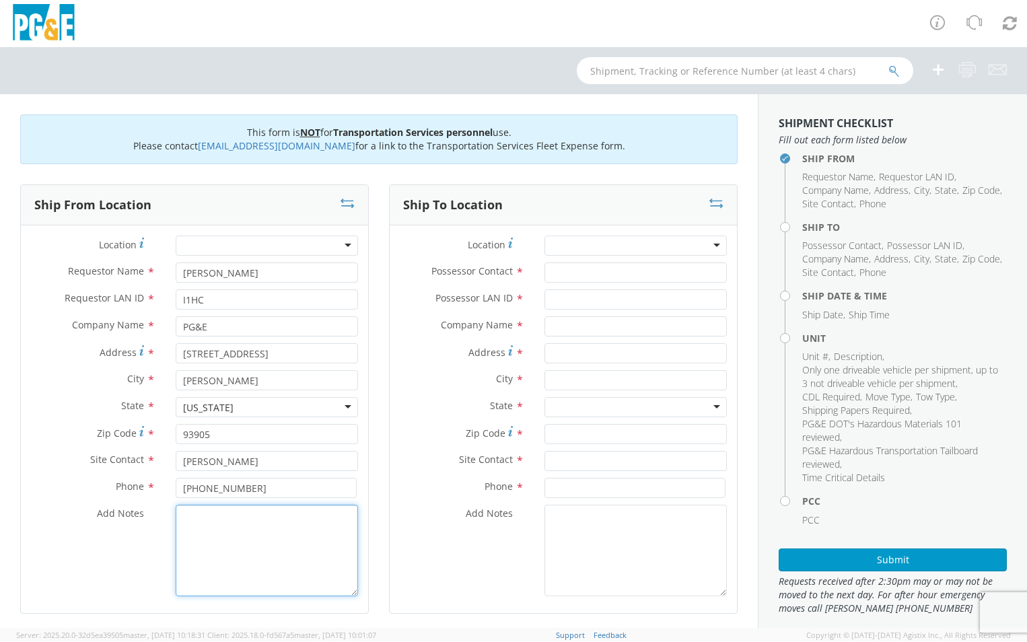
click at [266, 520] on textarea "Add Notes *" at bounding box center [267, 550] width 182 height 91
click at [248, 537] on textarea "Add Notes *" at bounding box center [267, 550] width 182 height 91
paste textarea "P"
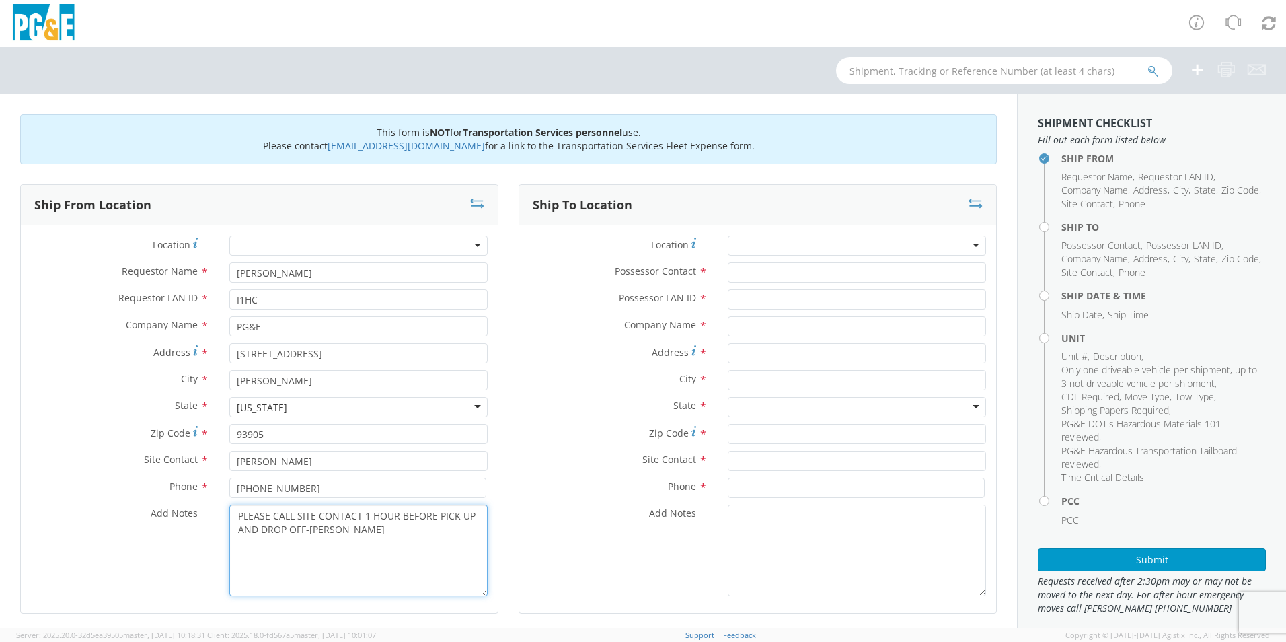
click at [381, 536] on textarea "PLEASE CALL SITE CONTACT 1 HOUR BEFORE PICK UP AND DROP OFF-DUSTIN" at bounding box center [358, 550] width 258 height 91
drag, startPoint x: 235, startPoint y: 517, endPoint x: 464, endPoint y: 540, distance: 229.8
click at [464, 540] on textarea "PLEASE CALL SITE CONTACT 1 HOUR BEFORE PICK UP AND DROP OFF-DUSTIN 831-242-0041" at bounding box center [358, 550] width 258 height 91
type textarea "PLEASE CALL SITE CONTACT 1 HOUR BEFORE PICK UP AND DROP OFF-DUSTIN 831-242-0041"
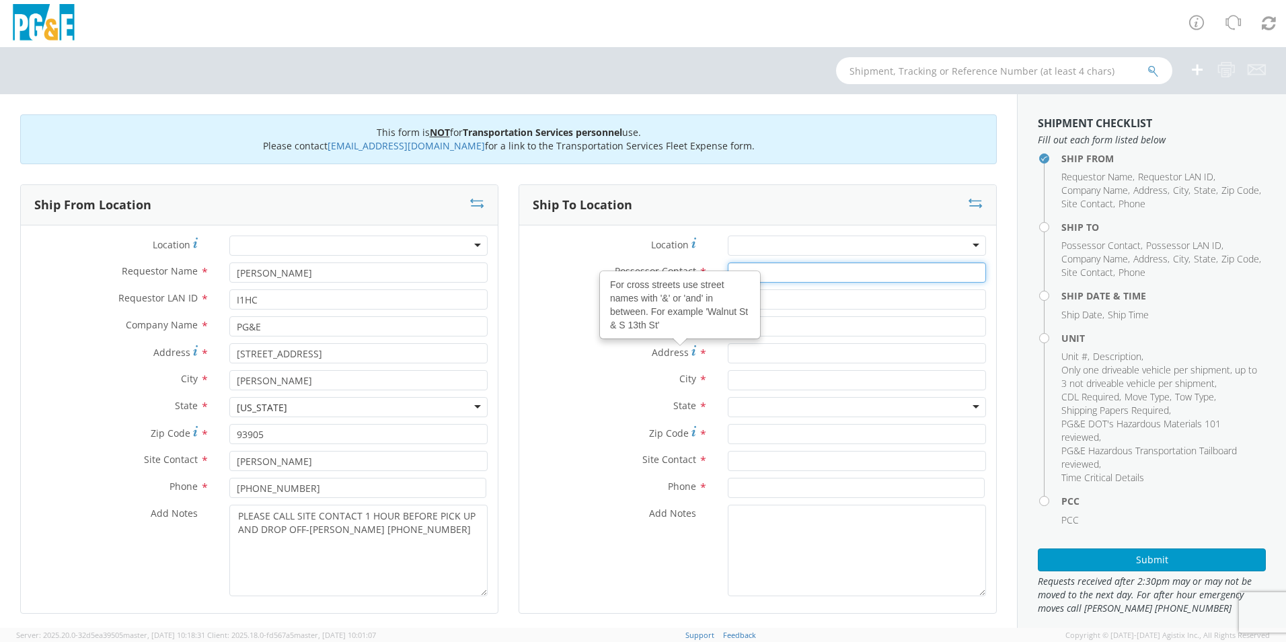
click at [787, 279] on input "Possessor Contact *" at bounding box center [857, 272] width 258 height 20
type input "[PERSON_NAME]"
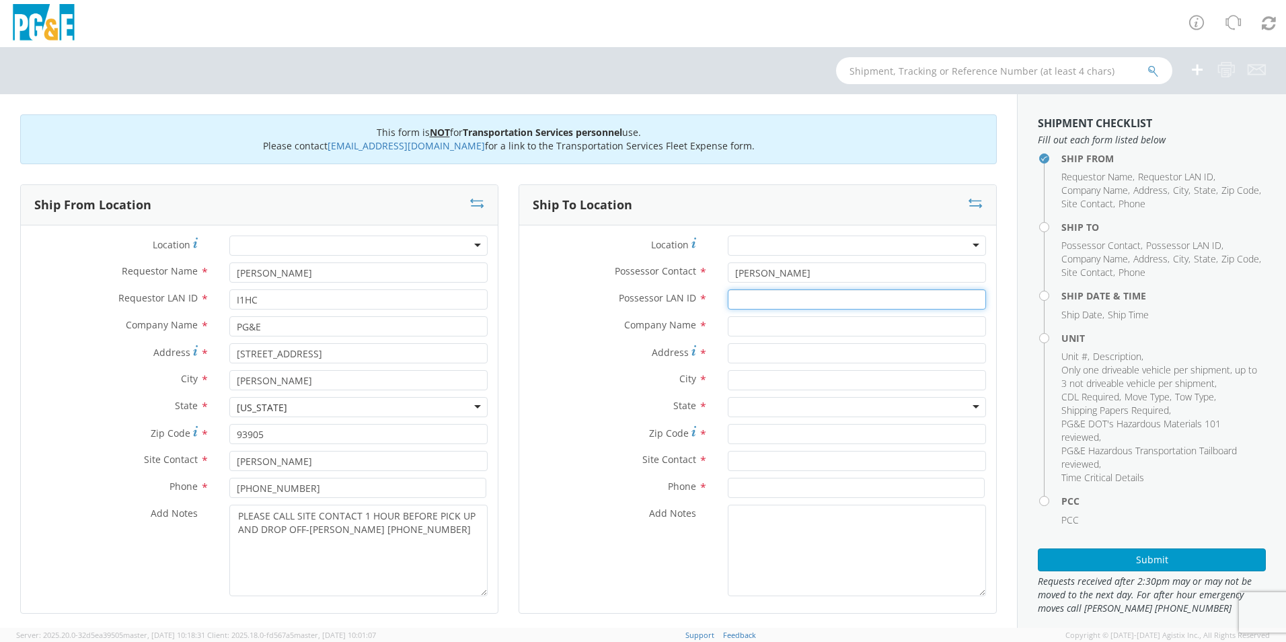
click at [764, 300] on input "Possessor LAN ID *" at bounding box center [857, 299] width 258 height 20
type input "D2JC"
click at [754, 328] on input "text" at bounding box center [857, 326] width 258 height 20
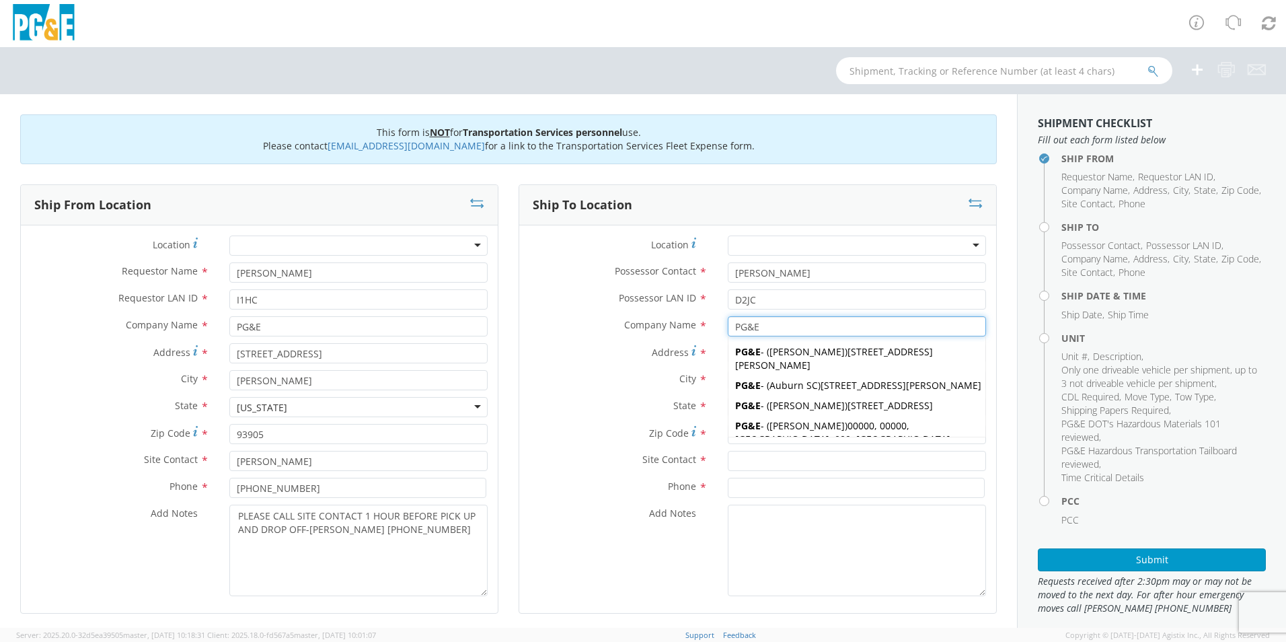
type input "PG&E"
click at [591, 369] on div "Address *" at bounding box center [757, 356] width 477 height 27
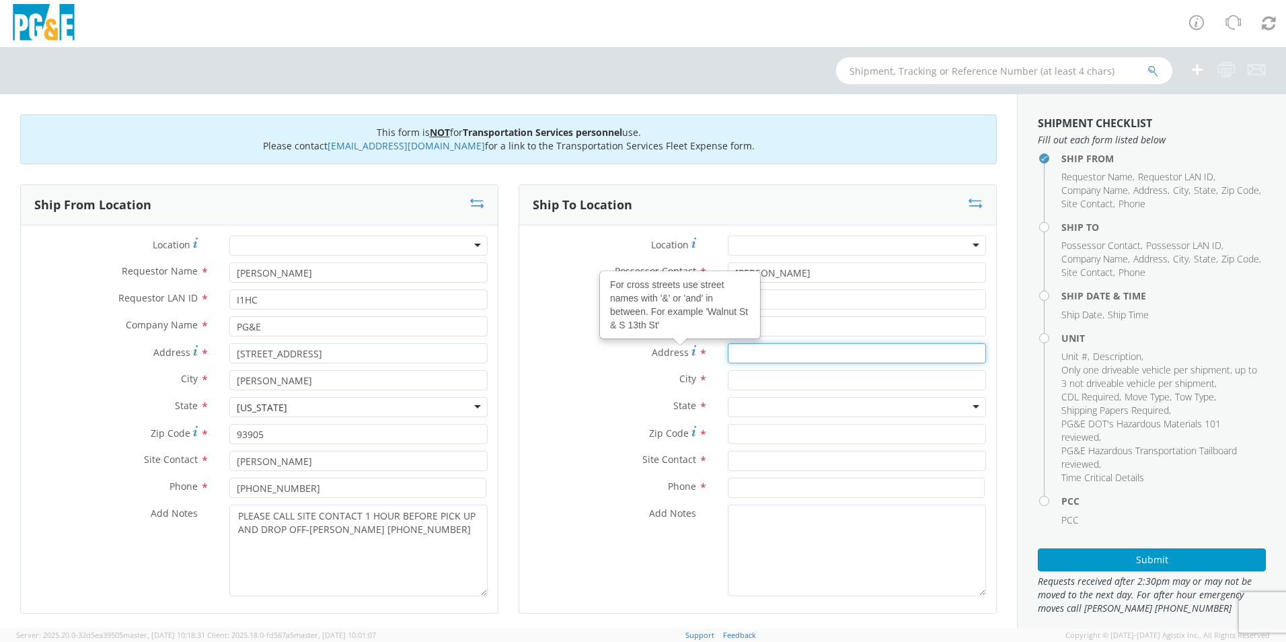
click at [759, 357] on input "Address For cross streets use street names with '&' or 'and' in between. For ex…" at bounding box center [857, 353] width 258 height 20
type input "[STREET_ADDRESS][PERSON_NAME]"
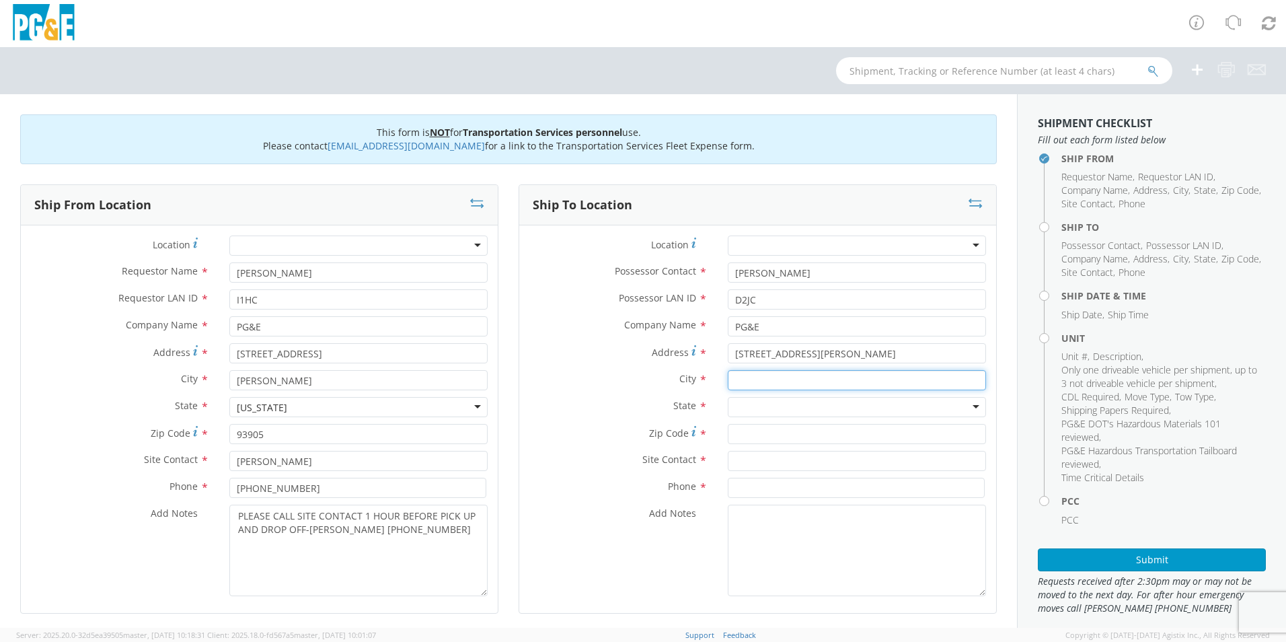
click at [843, 376] on input "text" at bounding box center [857, 380] width 258 height 20
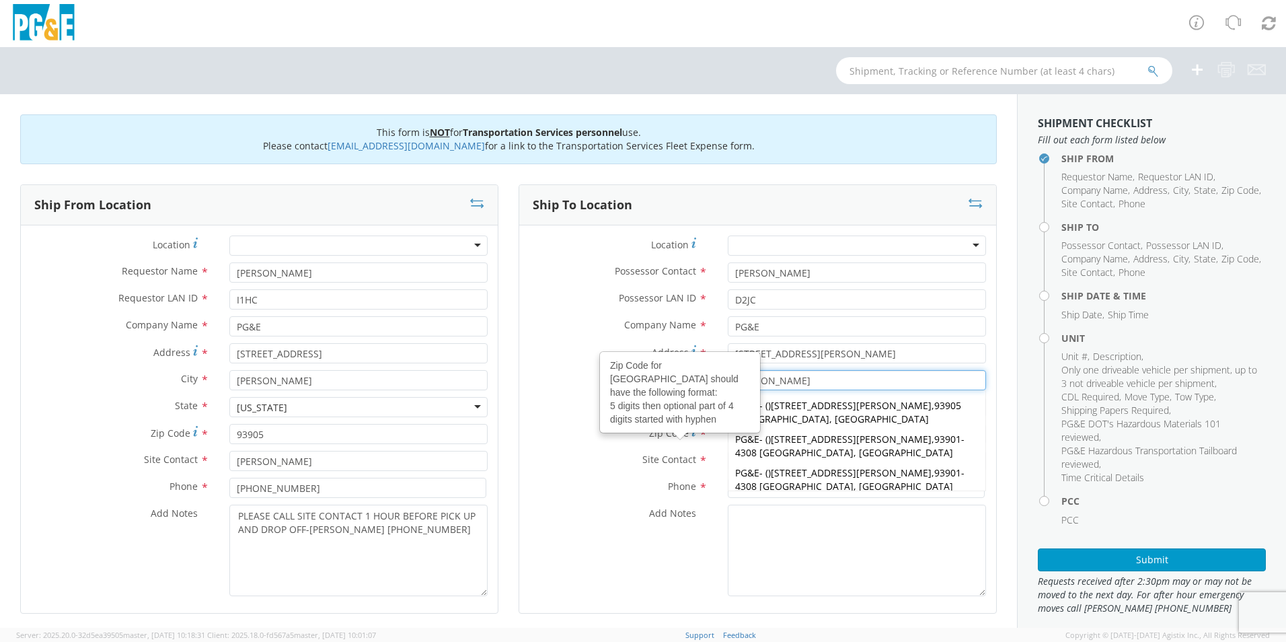
type input "[PERSON_NAME]"
click at [567, 394] on div "City * [PERSON_NAME] [PERSON_NAME] PG&E - ( ) [STREET_ADDRESS][PERSON_NAME] PG&…" at bounding box center [757, 383] width 477 height 27
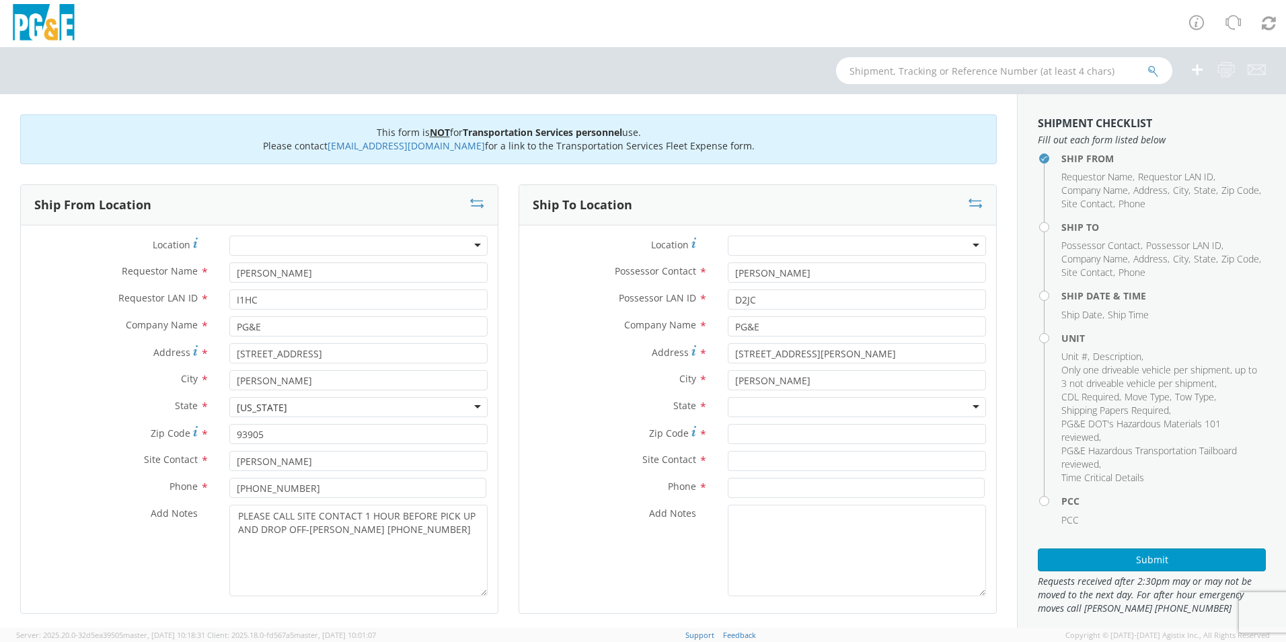
click at [786, 403] on div at bounding box center [857, 407] width 258 height 20
click at [846, 556] on textarea "Add Notes *" at bounding box center [857, 550] width 258 height 91
click at [786, 408] on div at bounding box center [857, 407] width 258 height 20
drag, startPoint x: 788, startPoint y: 546, endPoint x: 780, endPoint y: 546, distance: 8.1
click at [755, 431] on input "Zip Code *" at bounding box center [857, 434] width 258 height 20
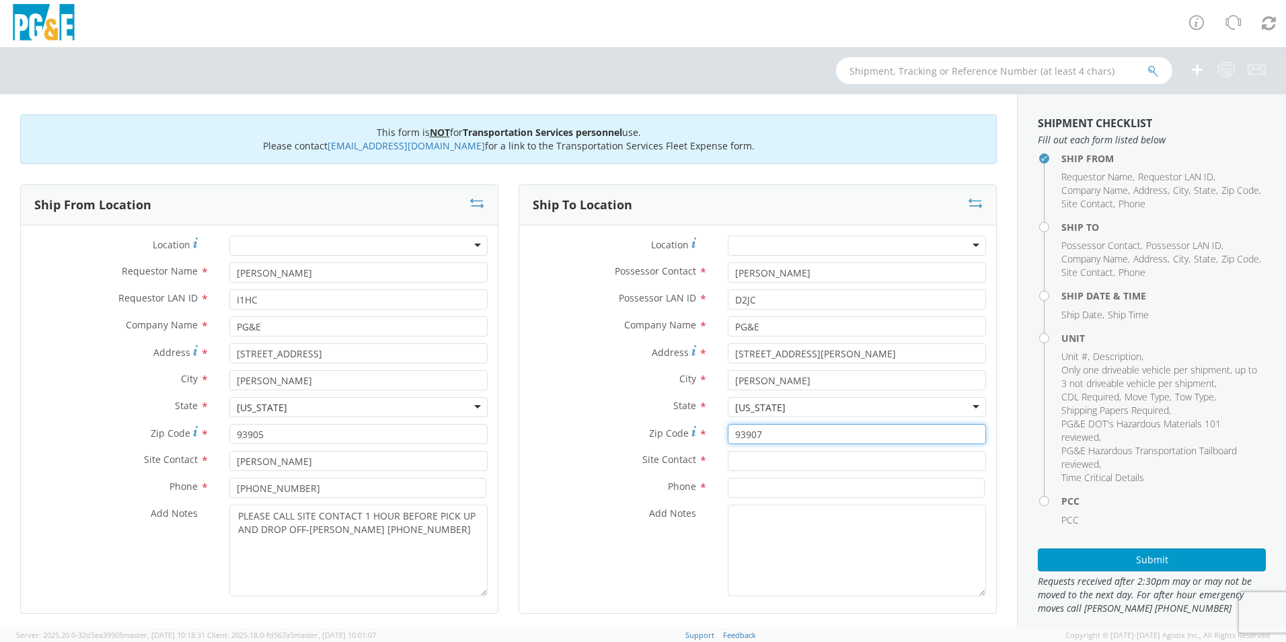
type input "93907"
click at [751, 464] on input "text" at bounding box center [857, 461] width 258 height 20
type input "[PERSON_NAME]"
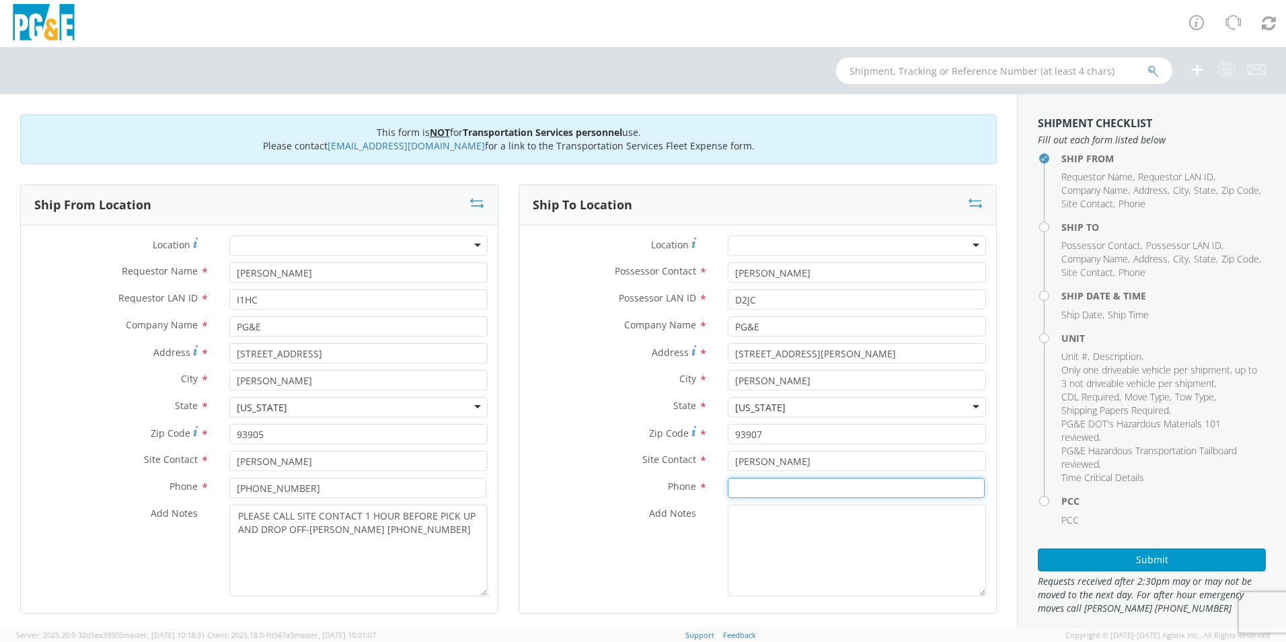
click at [778, 490] on input at bounding box center [856, 488] width 257 height 20
type input "[PHONE_NUMBER]"
click at [775, 546] on textarea "Add Notes *" at bounding box center [857, 550] width 258 height 91
paste textarea "PLEASE CALL SITE CONTACT 1 HOUR BEFORE PICK UP AND DROP OFF-DUSTIN 831-242-0041"
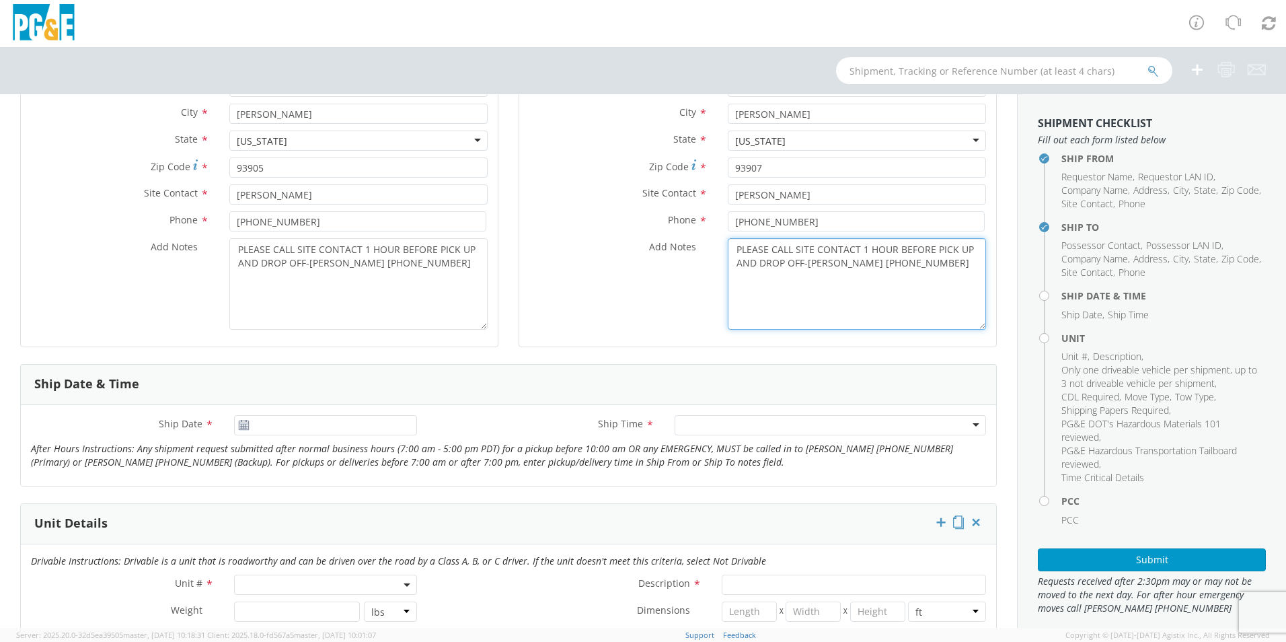
scroll to position [404, 0]
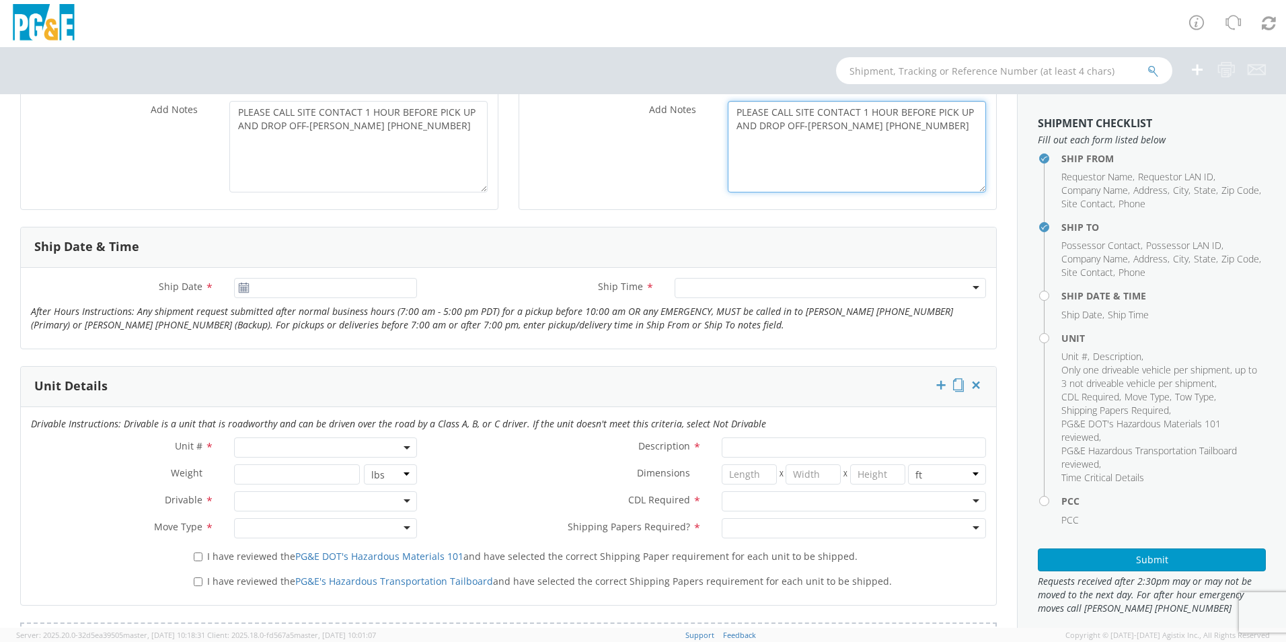
type textarea "PLEASE CALL SITE CONTACT 1 HOUR BEFORE PICK UP AND DROP OFF-DUSTIN 831-242-0041"
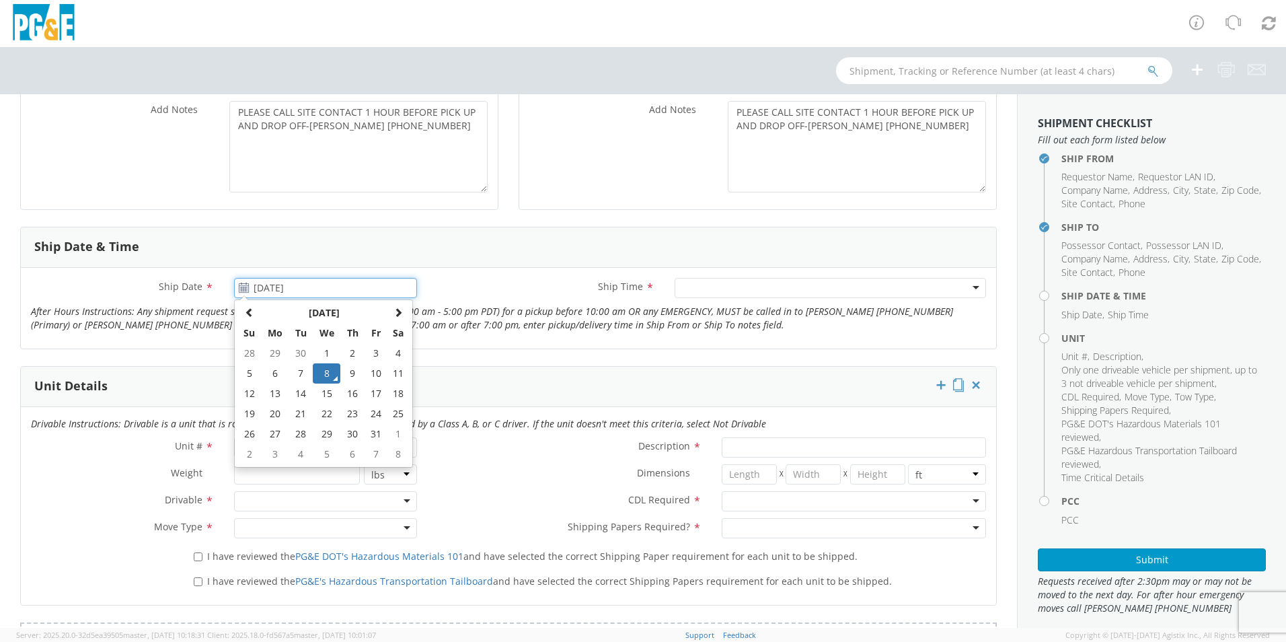
click at [285, 292] on input "[DATE]" at bounding box center [325, 288] width 183 height 20
click at [377, 371] on td "10" at bounding box center [376, 373] width 23 height 20
type input "[DATE]"
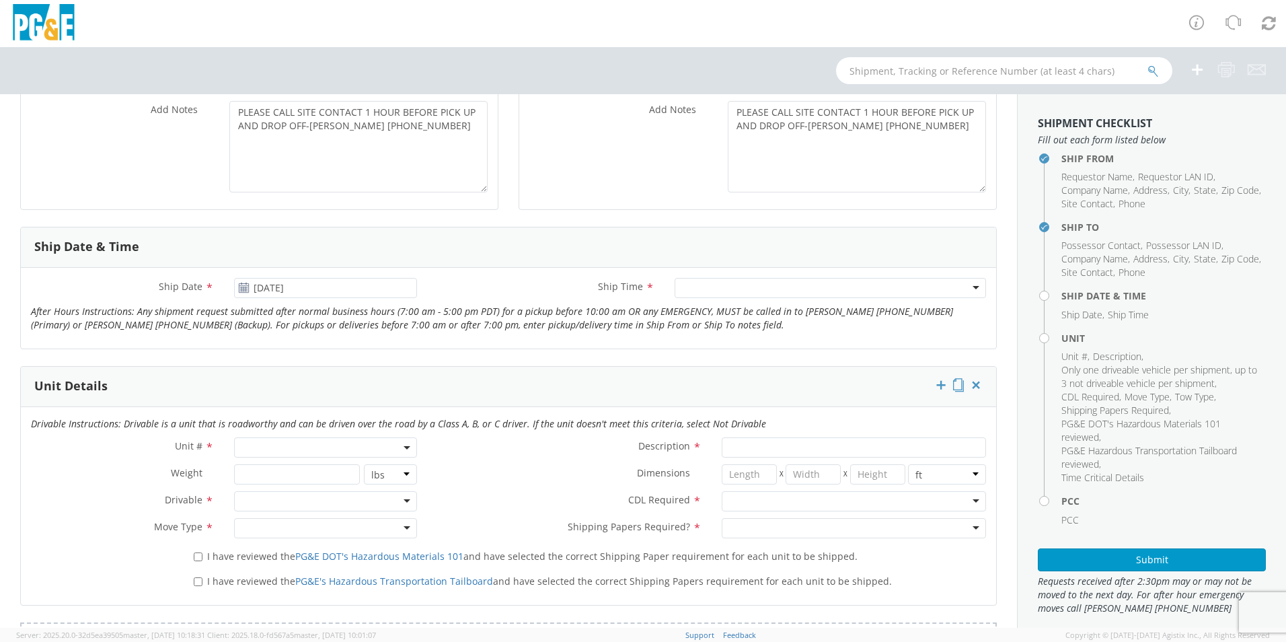
click at [795, 293] on div at bounding box center [830, 288] width 311 height 20
click at [366, 447] on span at bounding box center [325, 447] width 183 height 20
click at [340, 465] on input "search" at bounding box center [324, 470] width 174 height 20
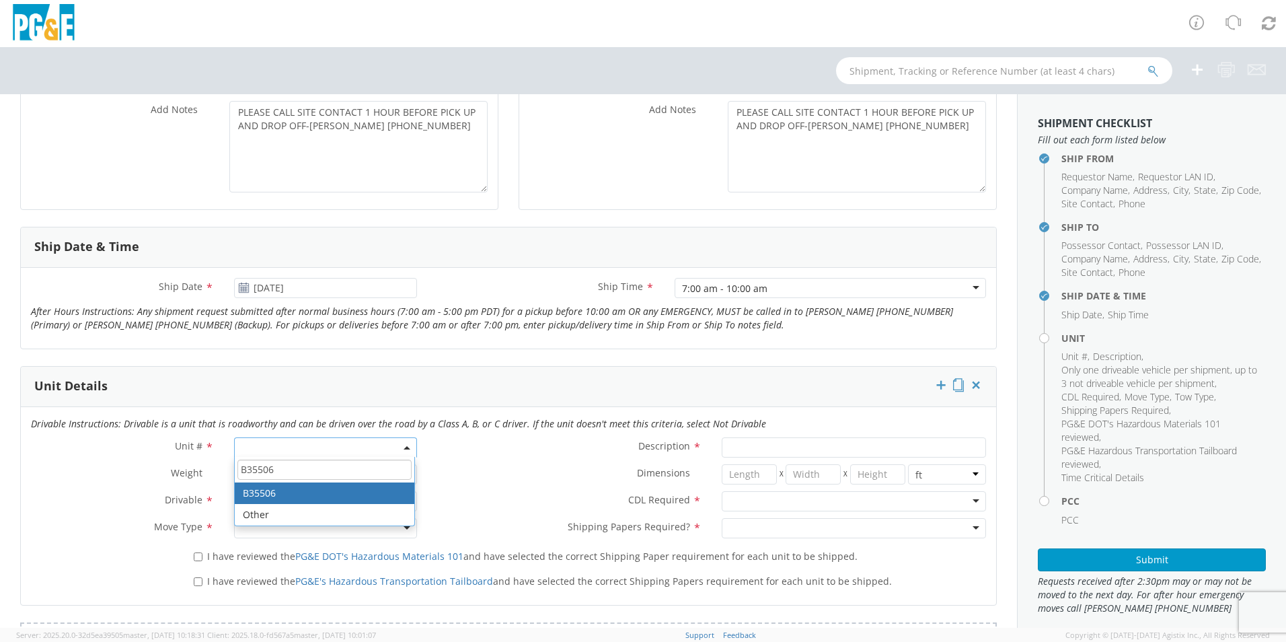
type input "B35506"
type input "EQ; MAN LIFT - SCISSOR"
type input "0"
select select "B35506"
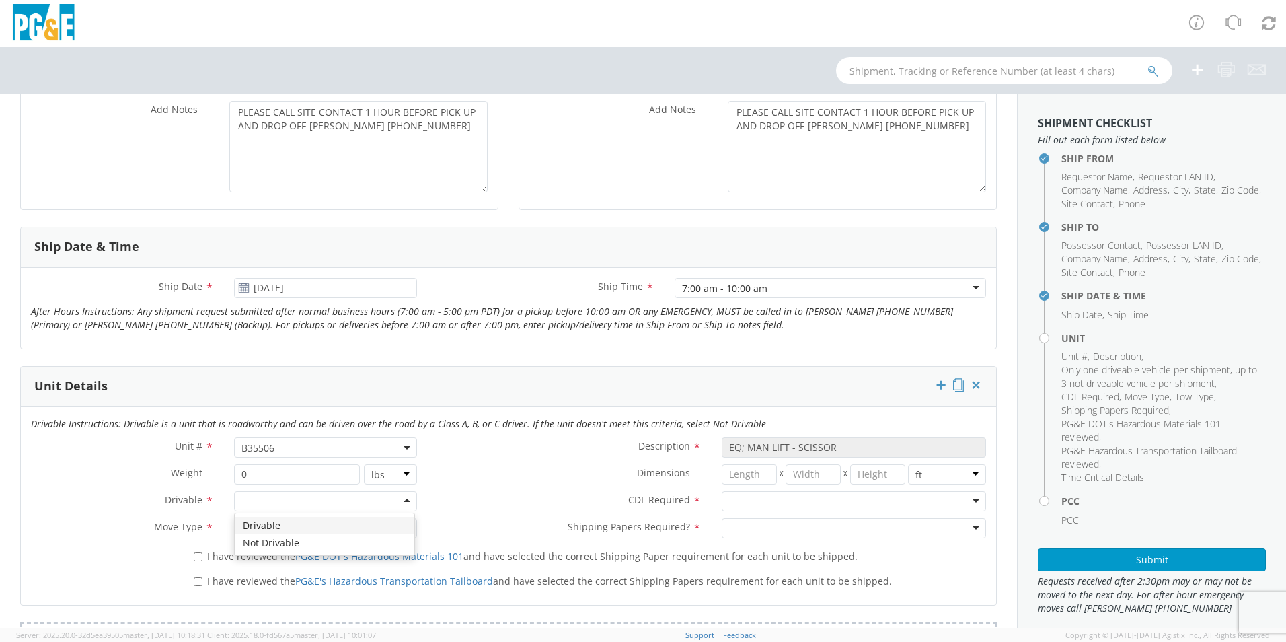
click at [404, 504] on div at bounding box center [325, 501] width 183 height 20
click at [404, 529] on div at bounding box center [325, 528] width 183 height 20
click at [967, 501] on div at bounding box center [854, 501] width 264 height 20
click at [930, 528] on div at bounding box center [854, 528] width 264 height 20
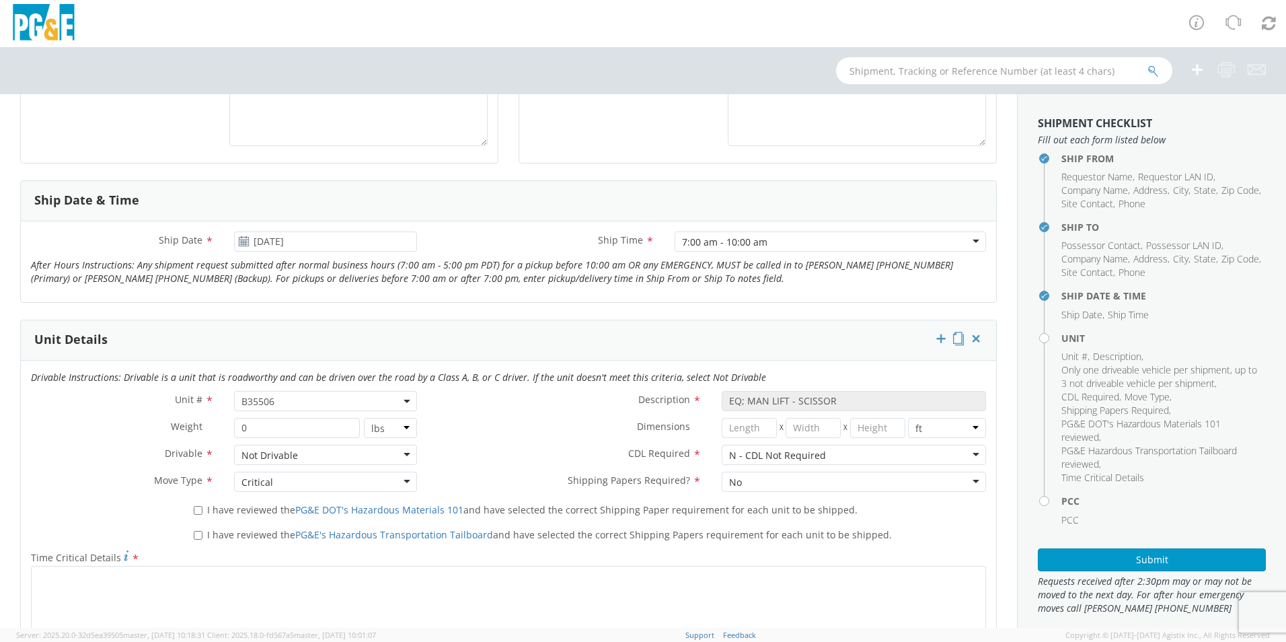
scroll to position [471, 0]
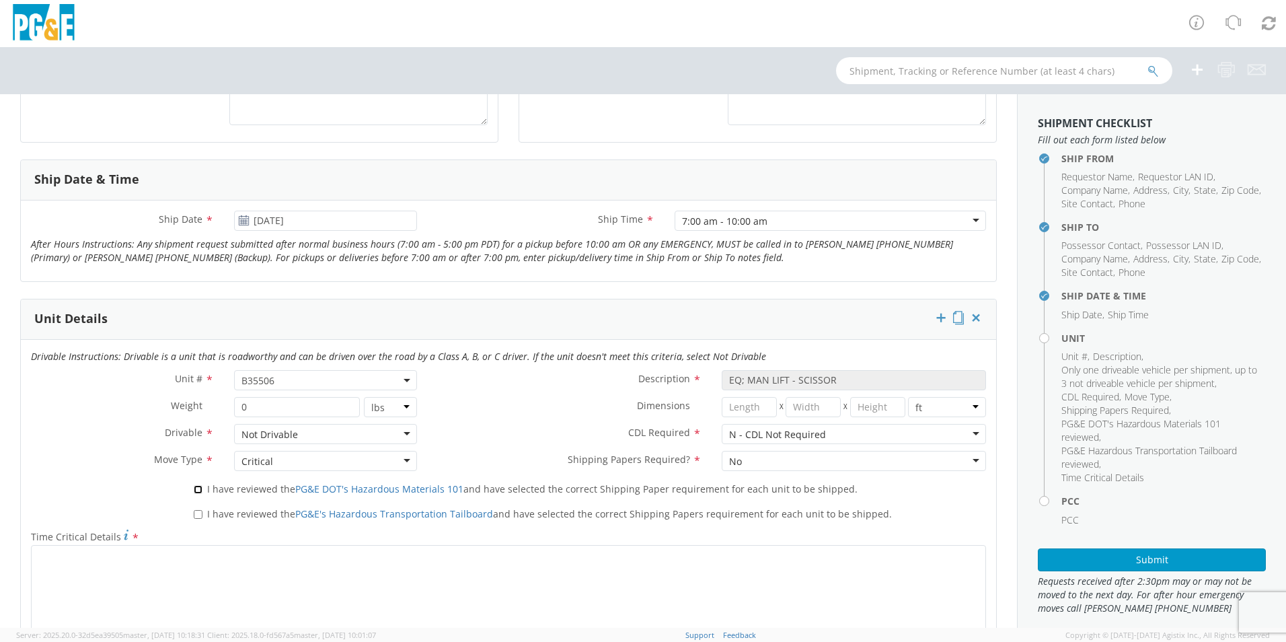
click at [200, 485] on input "I have reviewed the PG&E DOT's Hazardous Materials 101 and have selected the co…" at bounding box center [198, 489] width 9 height 9
checkbox input "true"
click at [200, 511] on input "I have reviewed the PG&E's Hazardous Transportation Tailboard and have selected…" at bounding box center [198, 514] width 9 height 9
checkbox input "true"
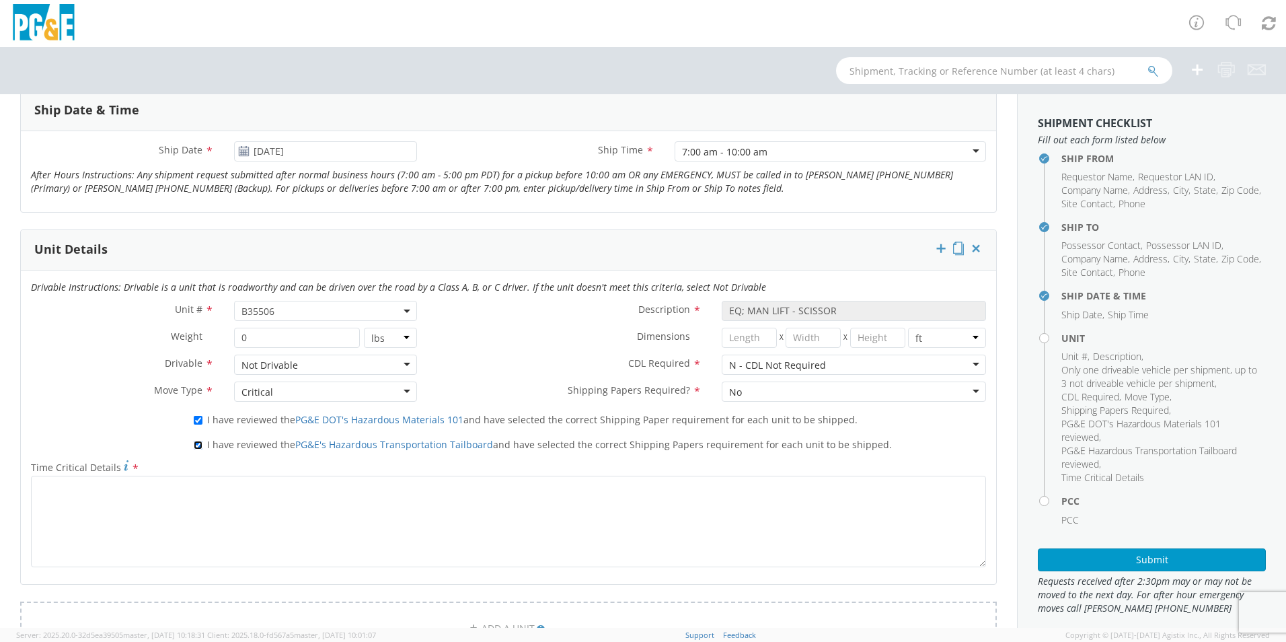
scroll to position [606, 0]
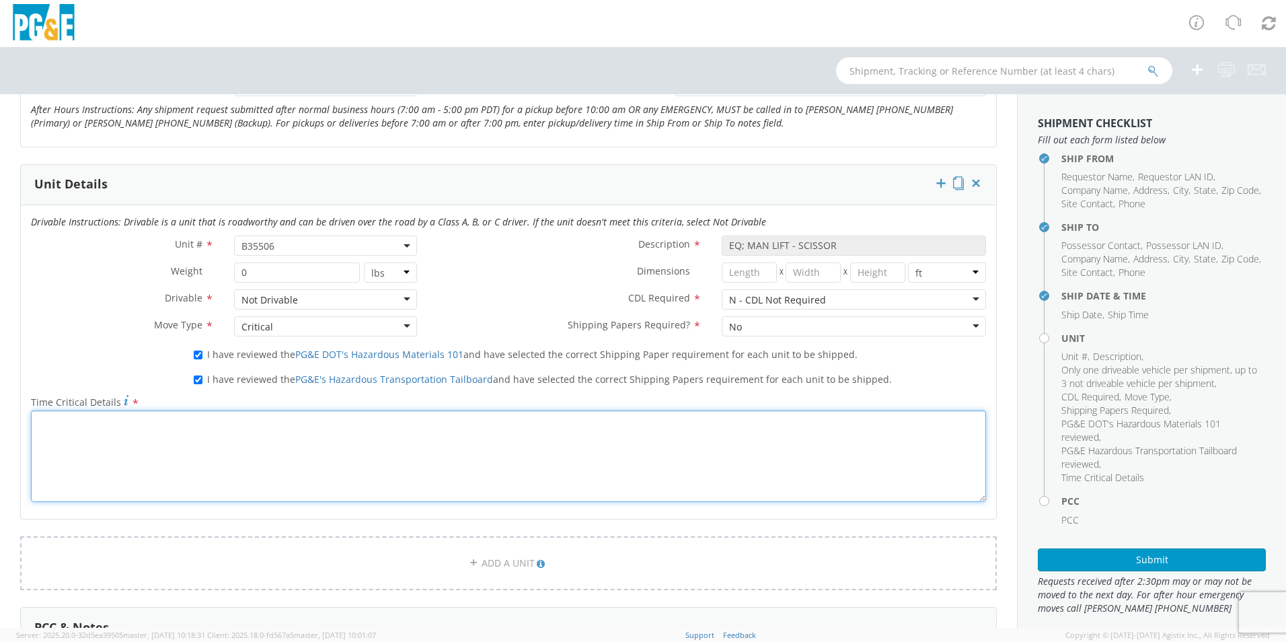
click at [151, 431] on textarea "Time Critical Details *" at bounding box center [508, 455] width 955 height 91
paste textarea "PLEASE CALL SITE CONTACT 1 HOUR BEFORE PICK UP AND DROP OFF-DUSTIN 831-242-0041"
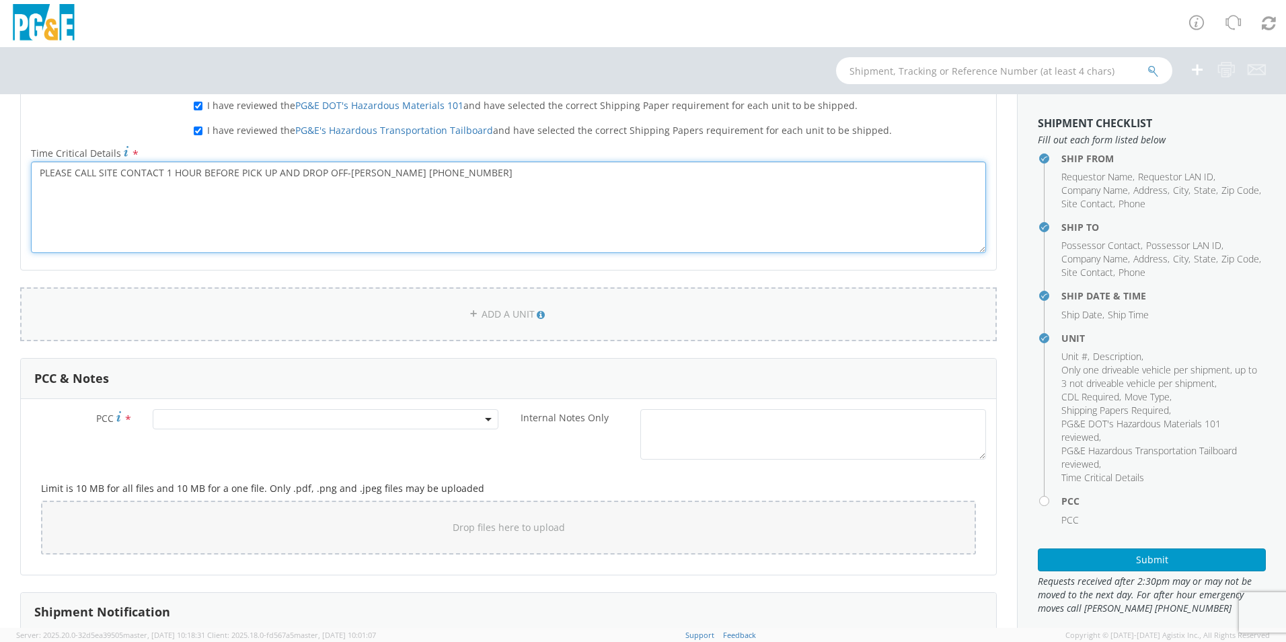
scroll to position [875, 0]
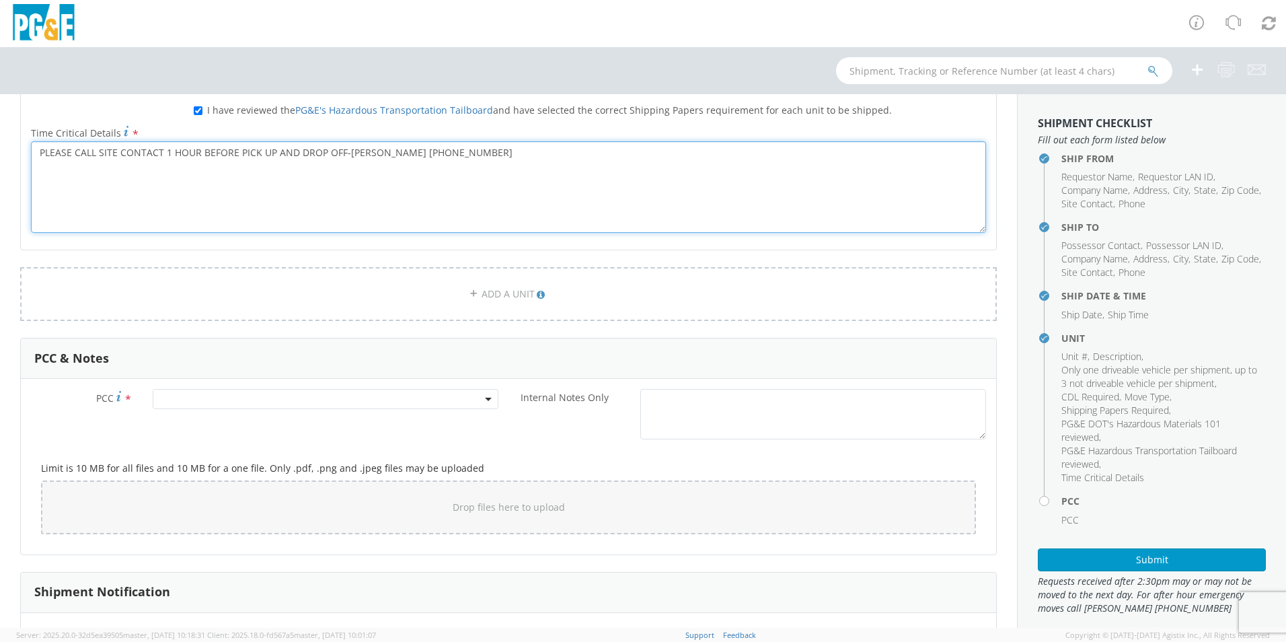
type textarea "PLEASE CALL SITE CONTACT 1 HOUR BEFORE PICK UP AND DROP OFF-DUSTIN 831-242-0041"
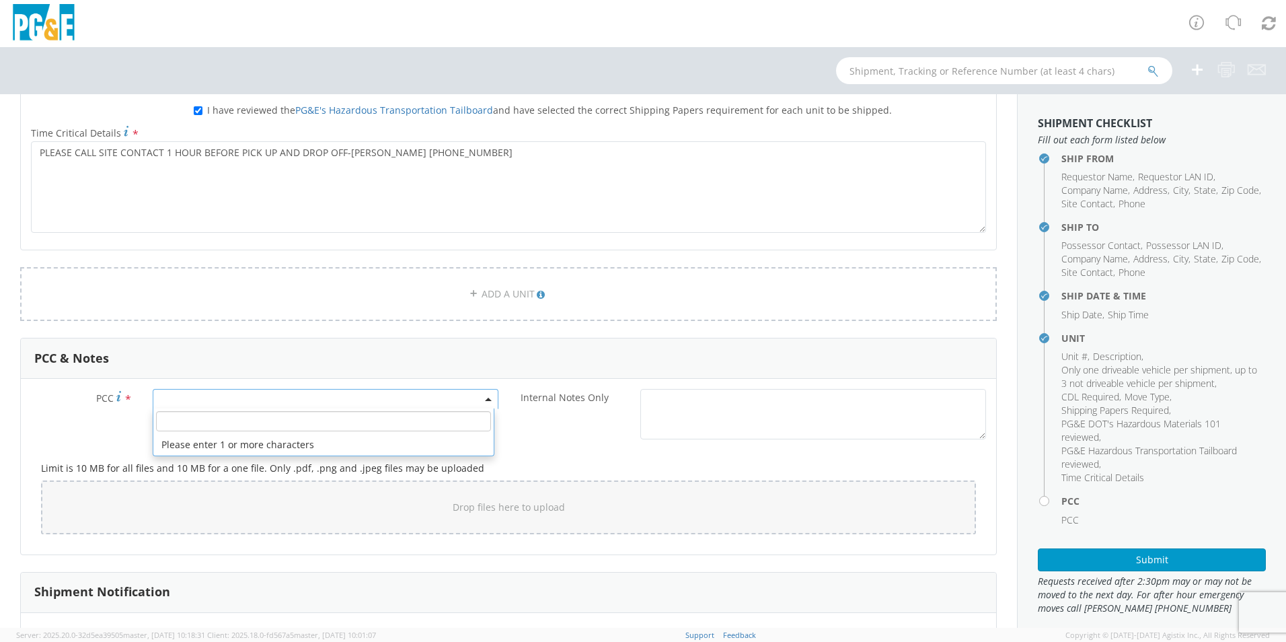
click at [343, 401] on span at bounding box center [326, 399] width 346 height 20
click at [352, 421] on input "number" at bounding box center [323, 421] width 335 height 20
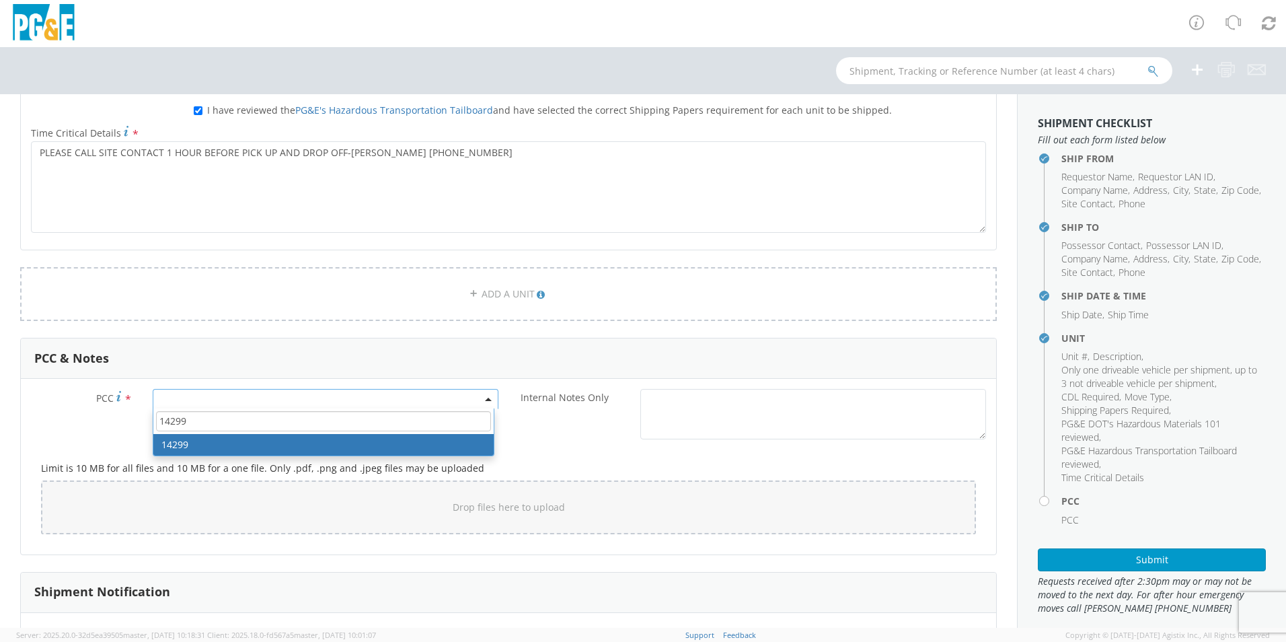
type input "14299"
select select "14299"
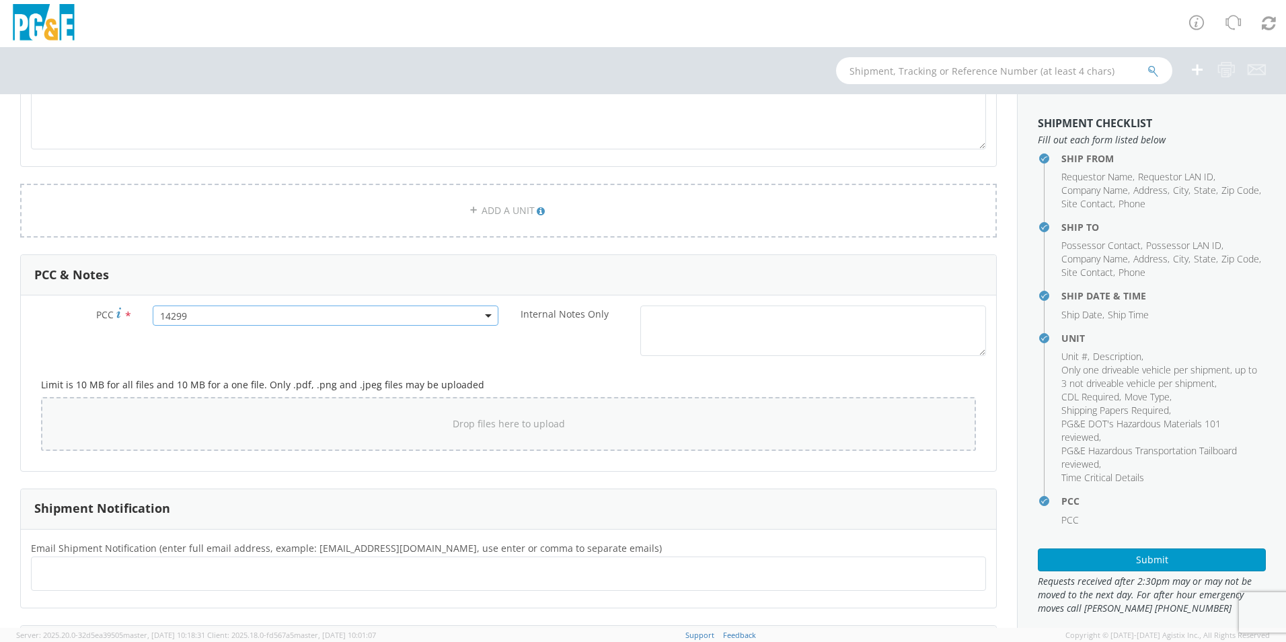
scroll to position [1076, 0]
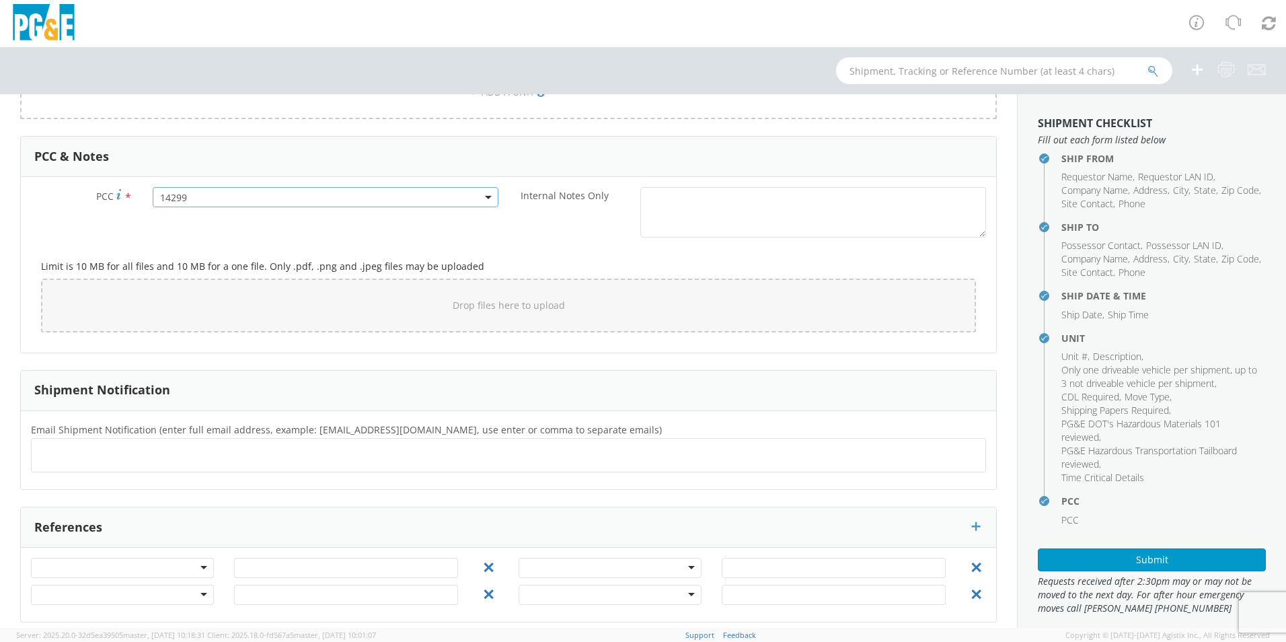
click at [344, 453] on ul at bounding box center [508, 455] width 943 height 22
type input "[EMAIL_ADDRESS][DOMAIN_NAME]"
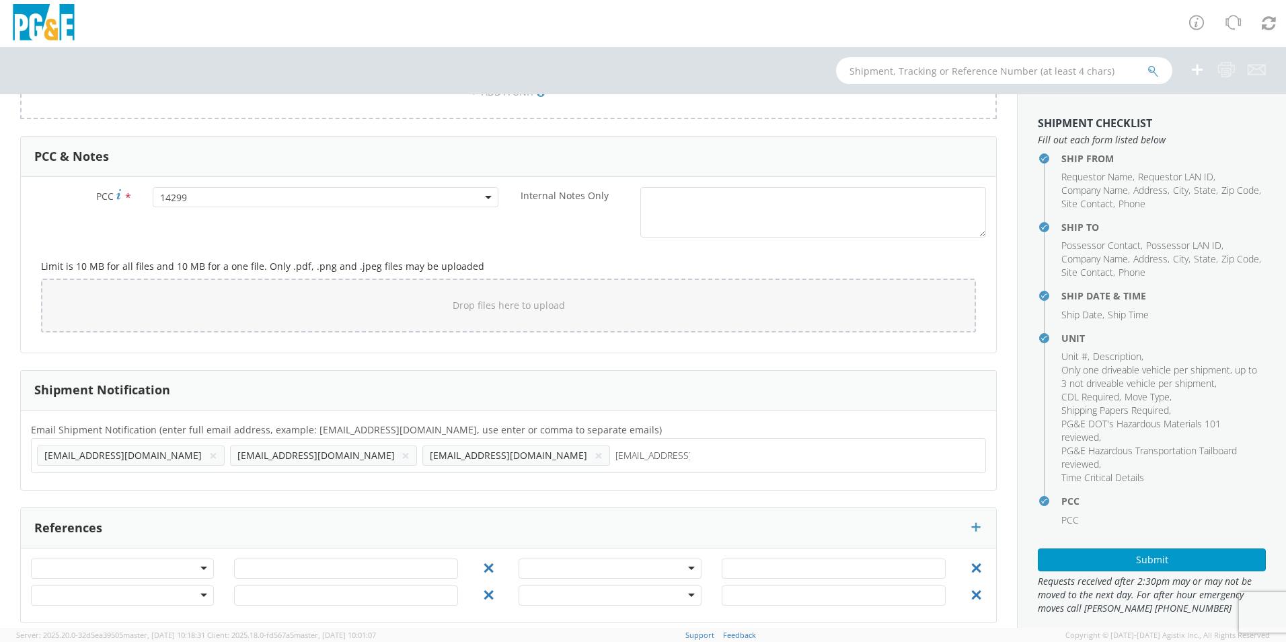
type input "[EMAIL_ADDRESS][DOMAIN_NAME]"
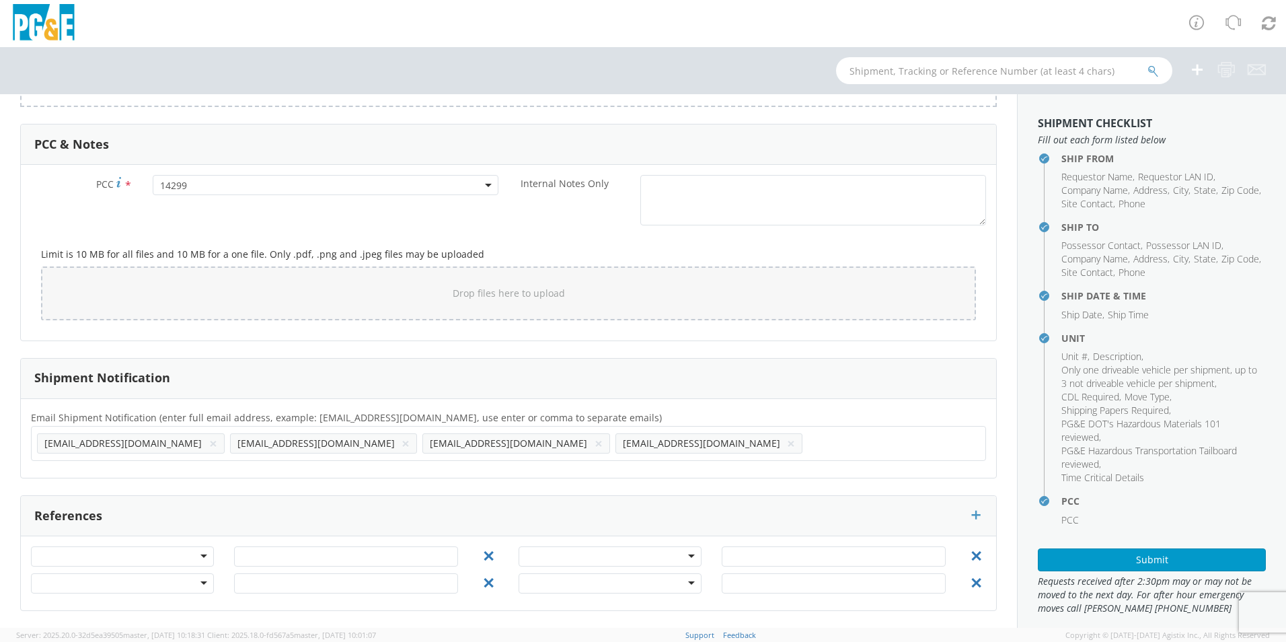
click at [205, 556] on div at bounding box center [122, 556] width 183 height 20
click at [278, 560] on input "text" at bounding box center [346, 556] width 224 height 20
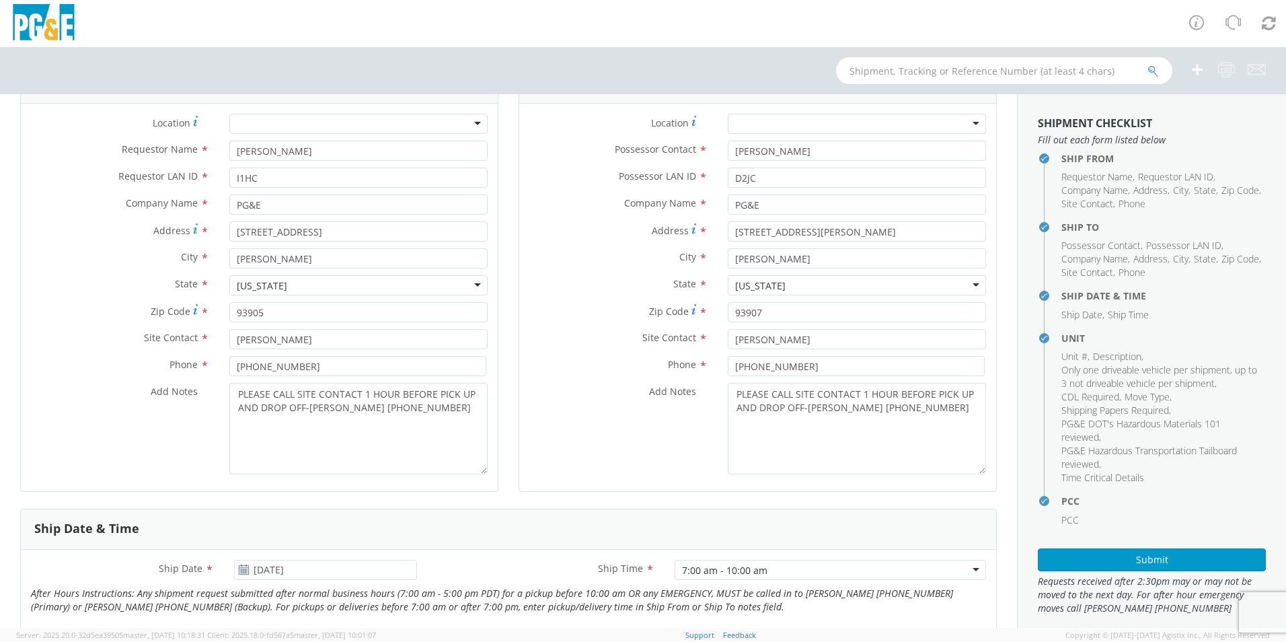
scroll to position [0, 0]
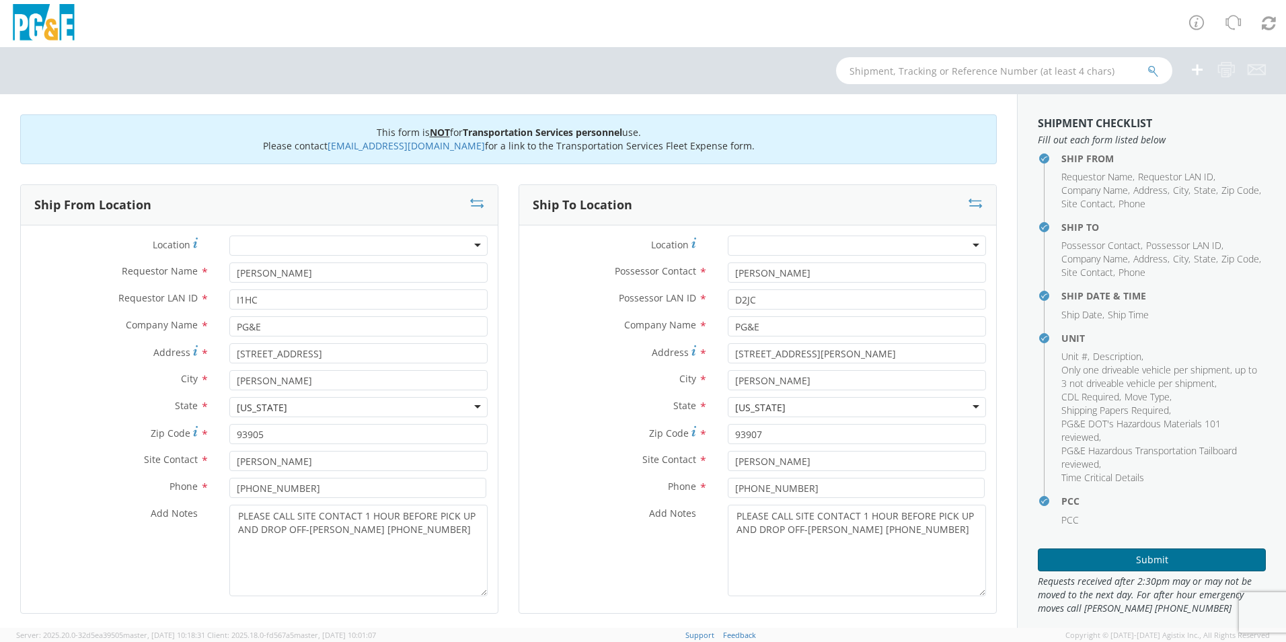
type input "74052663"
click at [1026, 554] on button "Submit" at bounding box center [1152, 559] width 228 height 23
